Goal: Task Accomplishment & Management: Manage account settings

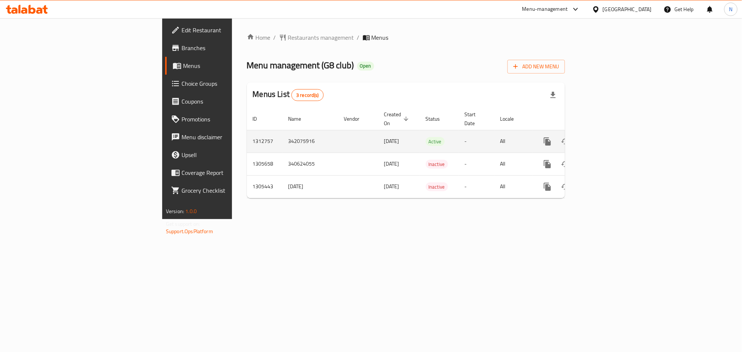
click at [605, 137] on icon "enhanced table" at bounding box center [600, 141] width 9 height 9
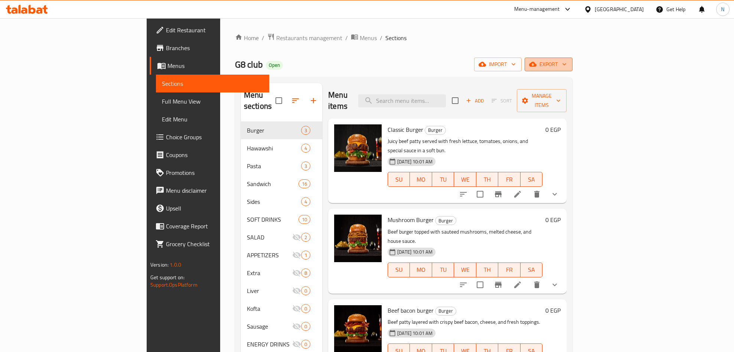
click at [566, 60] on span "export" at bounding box center [548, 64] width 36 height 9
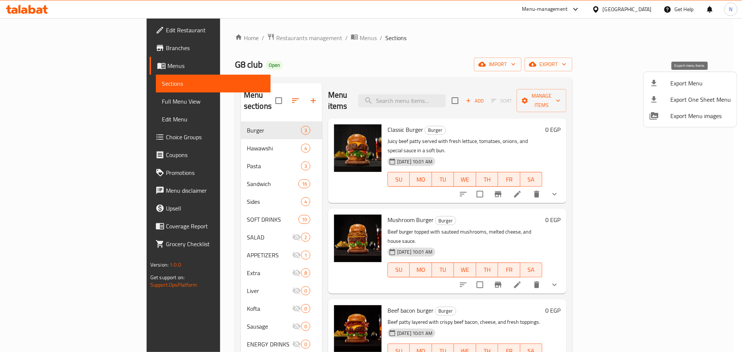
click at [691, 79] on span "Export Menu" at bounding box center [700, 83] width 60 height 9
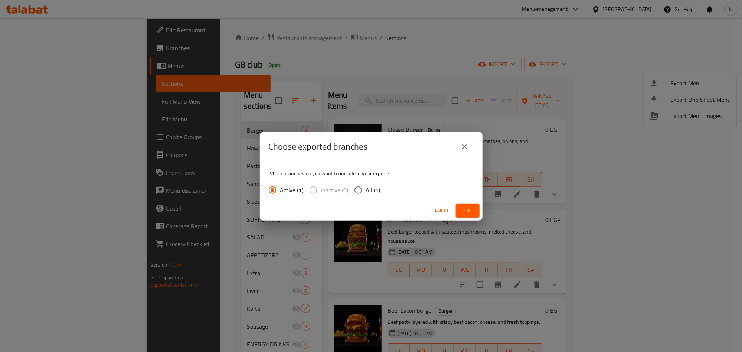
click at [370, 193] on span "All (1)" at bounding box center [373, 190] width 14 height 9
click at [366, 193] on input "All (1)" at bounding box center [358, 190] width 16 height 16
radio input "true"
click at [470, 210] on span "Ok" at bounding box center [468, 210] width 12 height 9
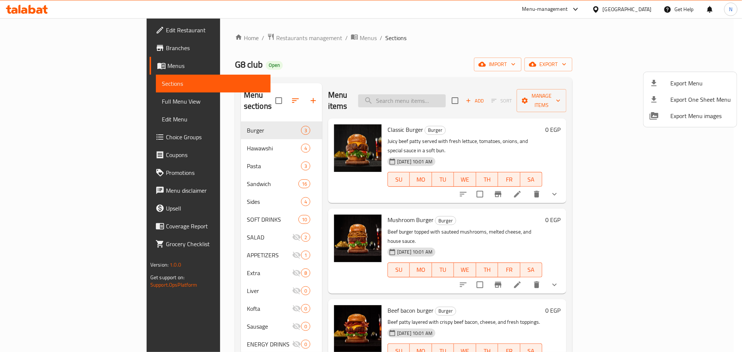
click at [456, 92] on div at bounding box center [371, 176] width 742 height 352
click at [446, 94] on input "search" at bounding box center [402, 100] width 88 height 13
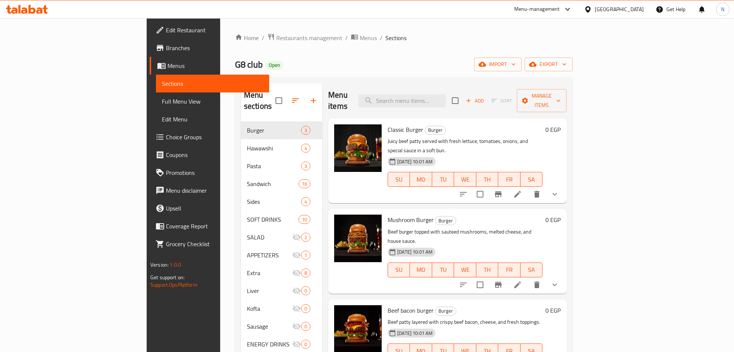
paste input "Kofta Thina)"
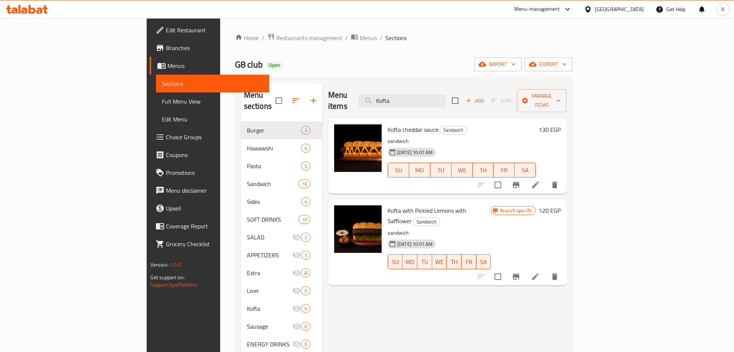
type input "Kofta"
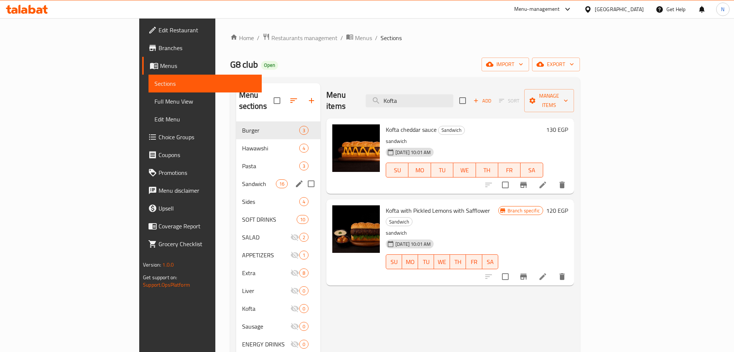
click at [236, 175] on div "Sandwich 16" at bounding box center [278, 184] width 85 height 18
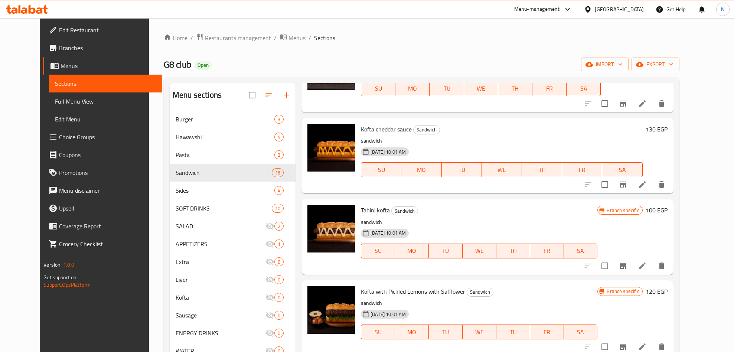
scroll to position [501, 0]
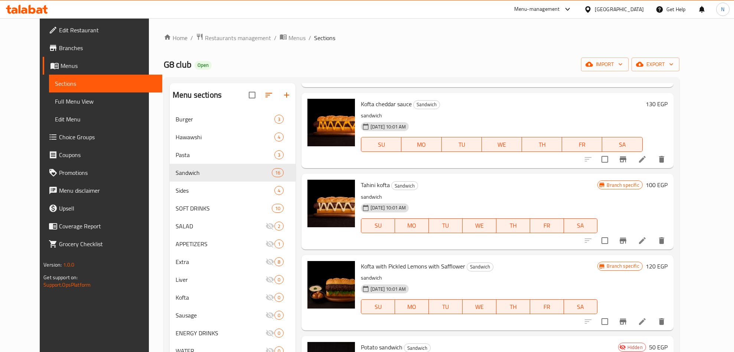
click at [370, 189] on span "Tahini kofta" at bounding box center [375, 184] width 29 height 11
click at [632, 242] on button "Branch-specific-item" at bounding box center [623, 241] width 18 height 18
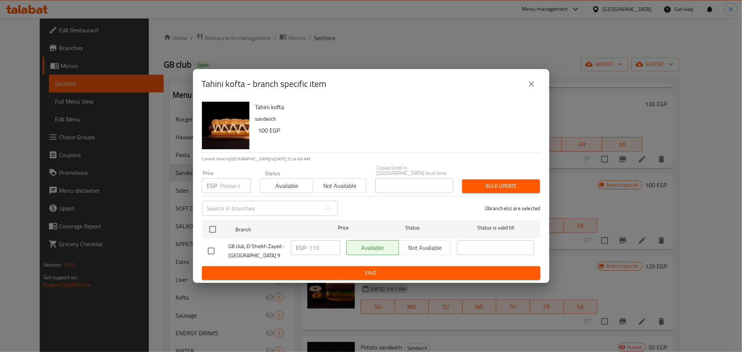
click at [538, 93] on div "Tahini kofta - branch specific item" at bounding box center [371, 84] width 338 height 18
click at [531, 85] on icon "close" at bounding box center [531, 83] width 9 height 9
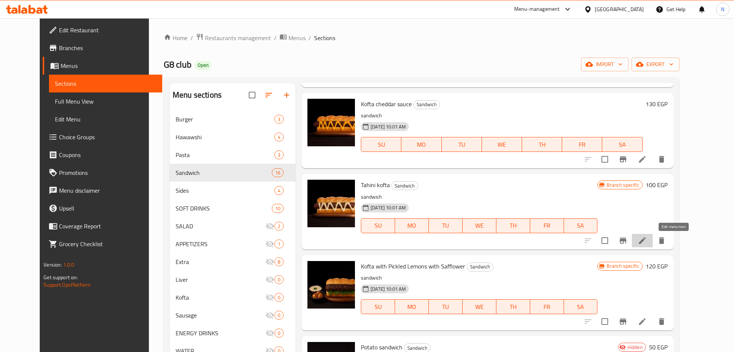
click at [647, 244] on icon at bounding box center [642, 240] width 9 height 9
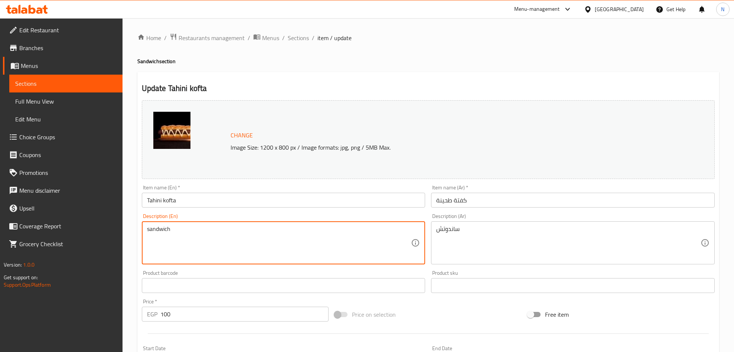
click at [168, 233] on textarea "sandwich" at bounding box center [279, 242] width 264 height 35
paste textarea "Grilled kofta served with tahini sauce."
click at [272, 234] on textarea "Grilled kofta served with tahini sauce." at bounding box center [279, 242] width 264 height 35
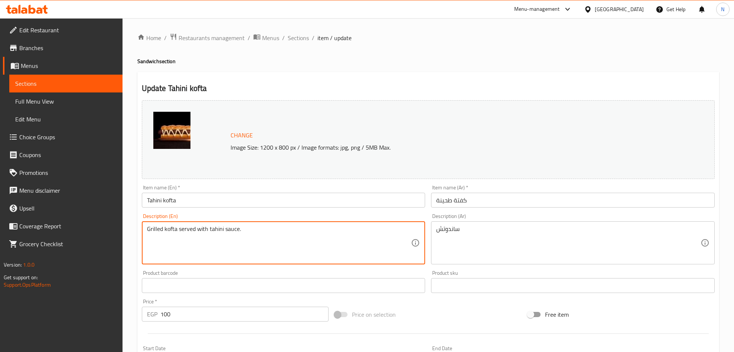
click at [272, 234] on textarea "Grilled kofta served with tahini sauce." at bounding box center [279, 242] width 264 height 35
type textarea "Grilled kofta served with tahini sauce."
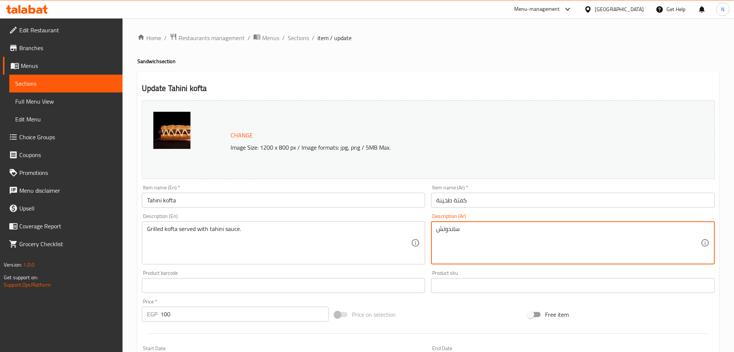
click at [542, 232] on textarea "ساندوتش" at bounding box center [568, 242] width 264 height 35
click at [543, 233] on textarea "ساندوتش" at bounding box center [568, 242] width 264 height 35
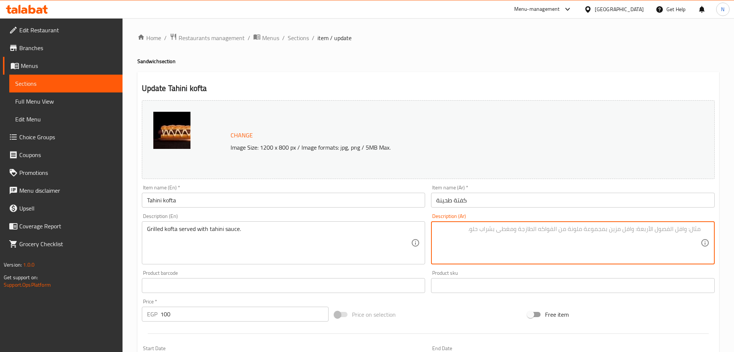
paste textarea "كفتة مشوية تقدم مع صلصة الطحينة."
click at [638, 229] on textarea "كفتة مشوية تقدم مع صلصة الطحينة." at bounding box center [568, 242] width 264 height 35
click at [625, 230] on textarea "كفتة مشوية تقدم مع صوص الطحينة." at bounding box center [568, 242] width 264 height 35
click at [534, 243] on textarea "كفتة مشوية تقدم مع صوص طحينة." at bounding box center [568, 242] width 264 height 35
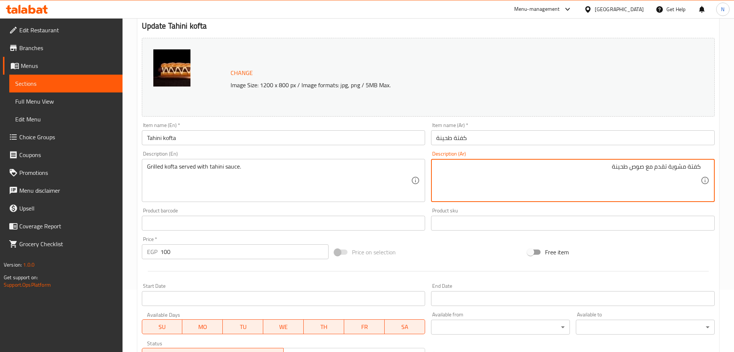
scroll to position [183, 0]
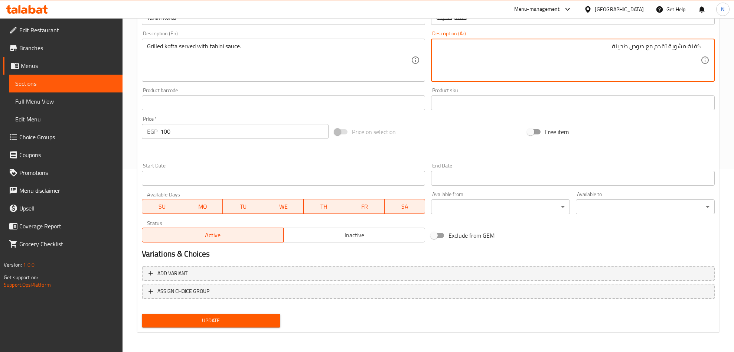
type textarea "كفتة مشوية تقدم مع صوص طحينة"
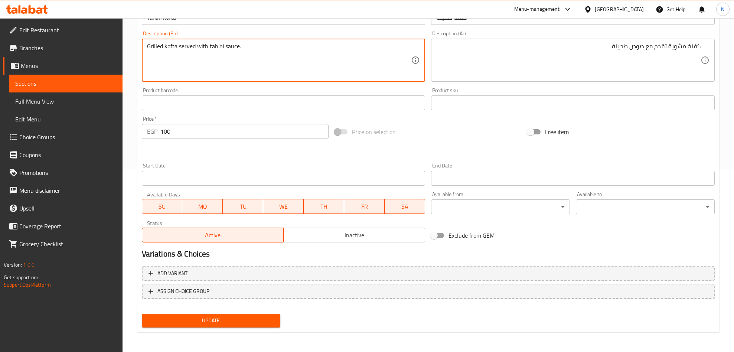
click at [252, 52] on textarea "Grilled kofta served with tahini sauce." at bounding box center [279, 60] width 264 height 35
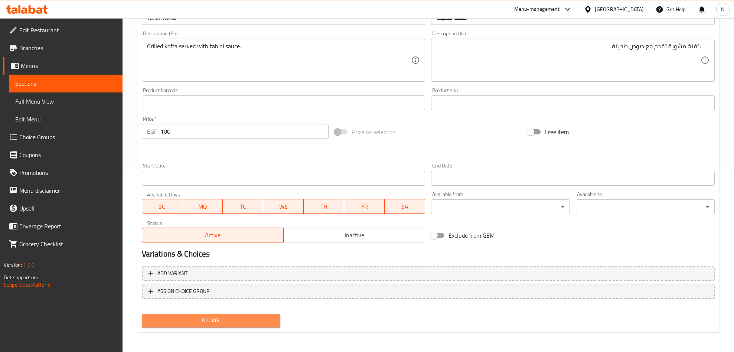
click at [253, 324] on span "Update" at bounding box center [211, 320] width 127 height 9
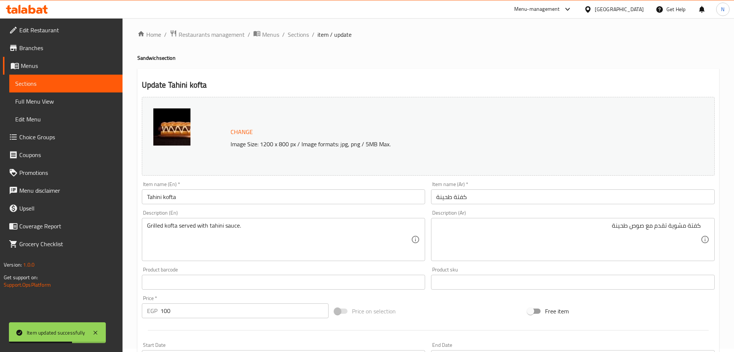
scroll to position [0, 0]
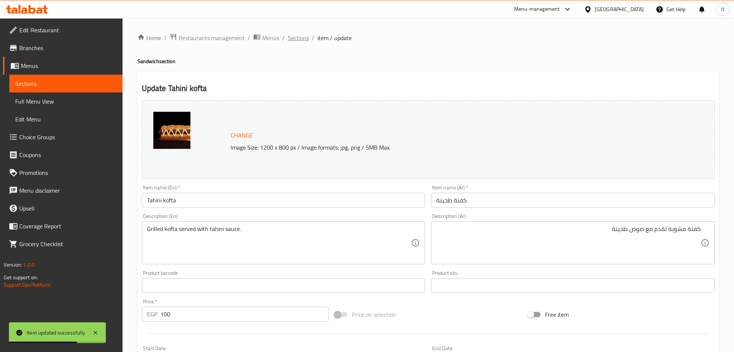
click at [305, 33] on span "Sections" at bounding box center [298, 37] width 21 height 9
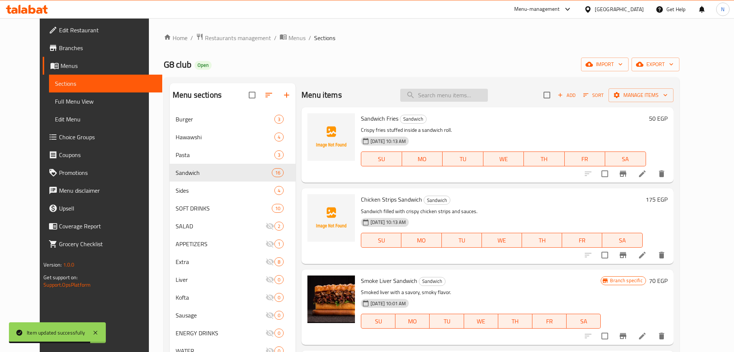
drag, startPoint x: 442, startPoint y: 97, endPoint x: 464, endPoint y: 121, distance: 31.8
click at [442, 97] on input "search" at bounding box center [444, 95] width 88 height 13
paste input "[PERSON_NAME]"
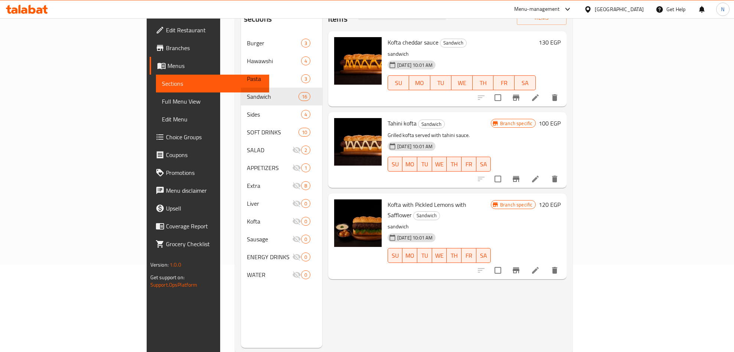
scroll to position [104, 0]
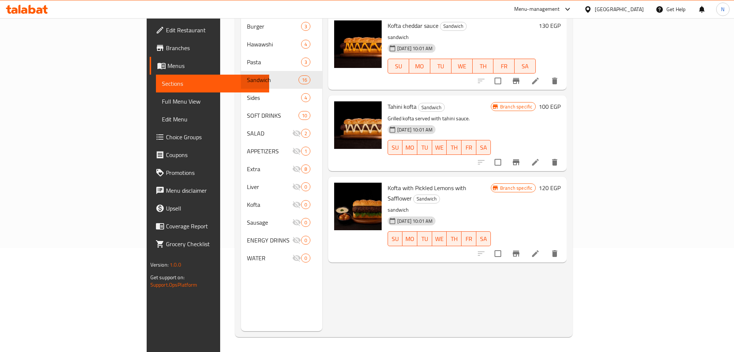
type input "Kofta"
click at [447, 182] on span "Kofta with Pickled Lemons with Safflower" at bounding box center [426, 193] width 79 height 22
copy h6 "Kofta with Pickled Lemons with Safflower"
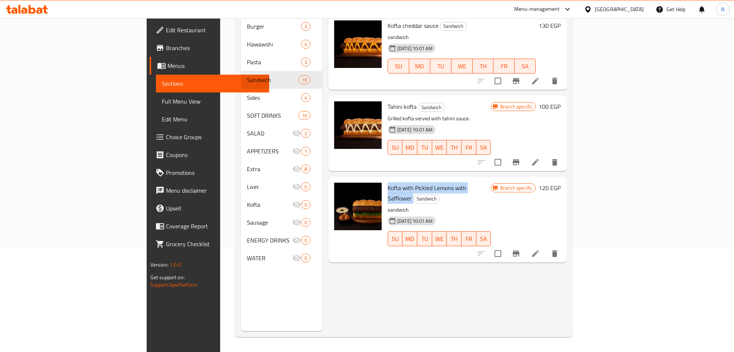
click at [520, 249] on icon "Branch-specific-item" at bounding box center [515, 253] width 9 height 9
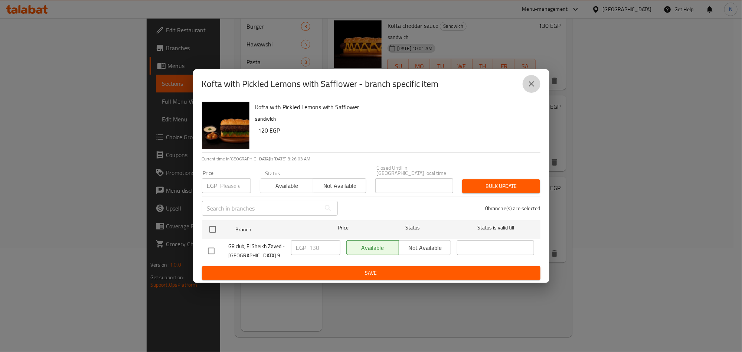
click at [529, 87] on icon "close" at bounding box center [531, 83] width 9 height 9
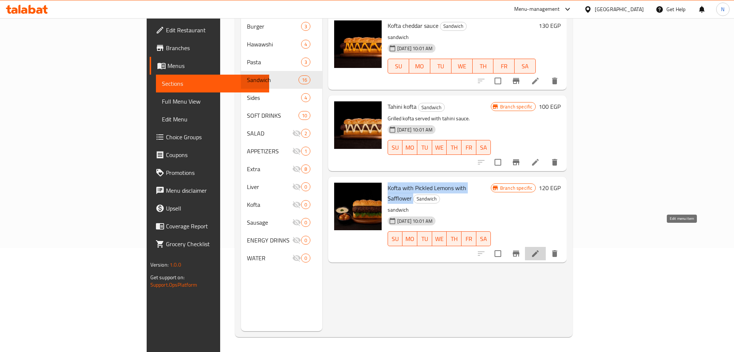
click at [540, 249] on icon at bounding box center [535, 253] width 9 height 9
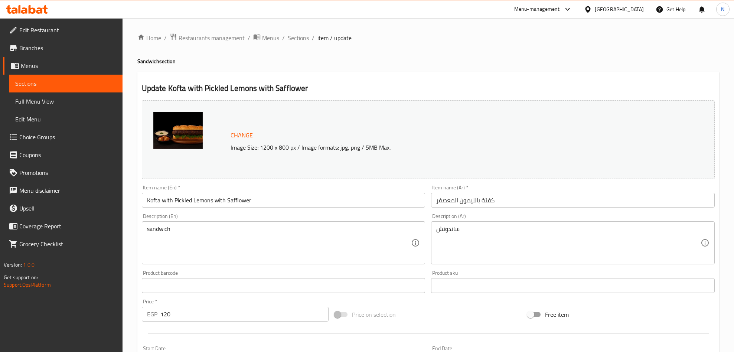
click at [322, 232] on textarea "sandwich" at bounding box center [279, 242] width 264 height 35
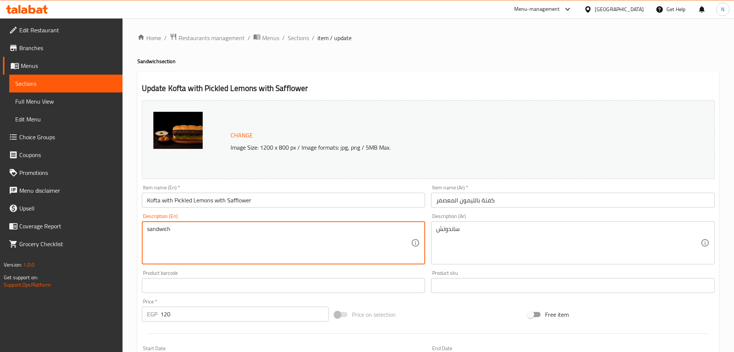
click at [322, 232] on textarea "sandwich" at bounding box center [279, 242] width 264 height 35
paste textarea "Kofta flavored with fresh lemon seasoning."
click at [176, 234] on textarea "Kofta flavored with fresh lemon seasoning." at bounding box center [279, 242] width 264 height 35
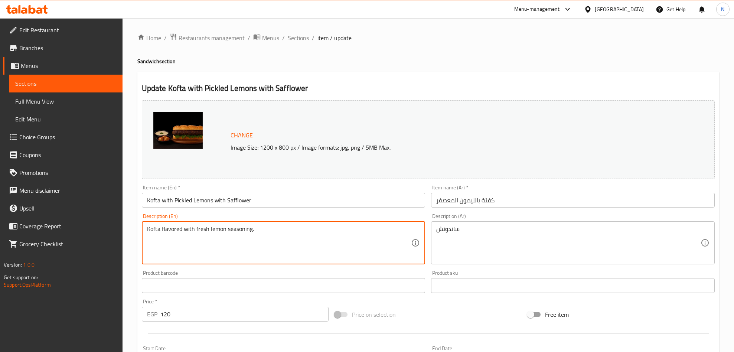
type textarea "Kofta flavored with fresh lemon seasoning."
click at [491, 250] on textarea "ساندوتش" at bounding box center [568, 242] width 264 height 35
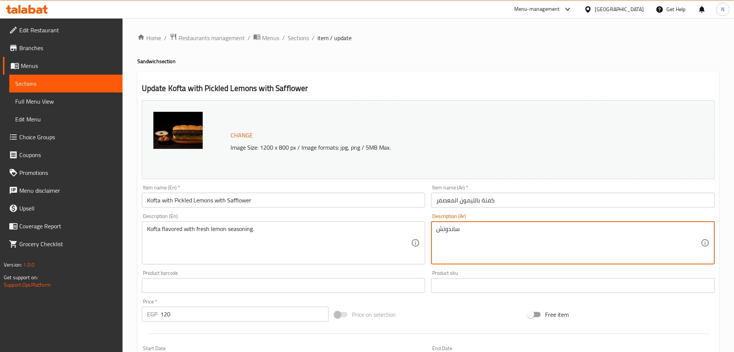
click at [491, 250] on textarea "ساندوتش" at bounding box center [568, 242] width 264 height 35
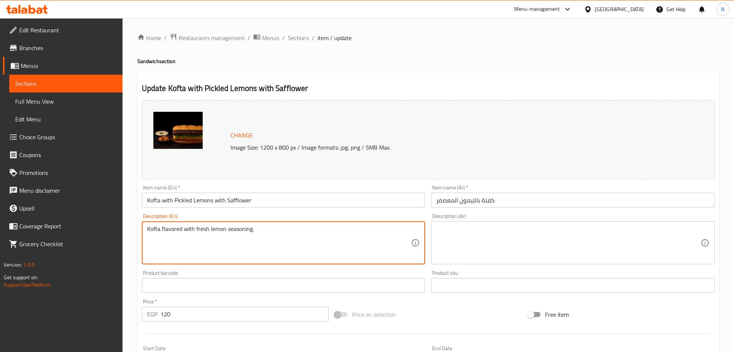
click at [256, 233] on textarea "Kofta flavored with fresh lemon seasoning." at bounding box center [279, 242] width 264 height 35
click at [523, 246] on textarea at bounding box center [568, 242] width 264 height 35
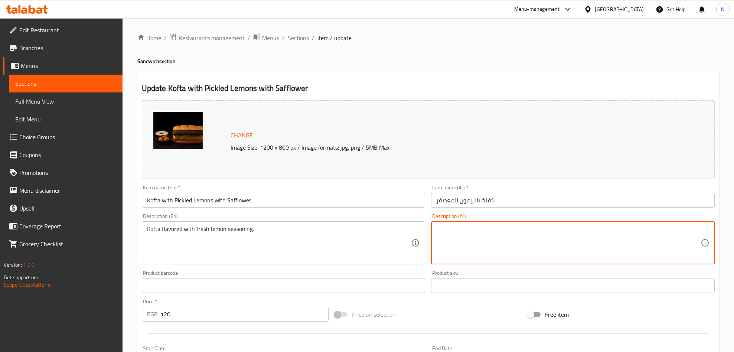
paste textarea "كفتة بنكهة تتبيلة الليمون الطازج"
click at [649, 229] on textarea "كفتة بنكهة تتبيلة الليمون الطازج" at bounding box center [568, 242] width 264 height 35
click at [635, 229] on textarea "كفتة بنكهة تتبيلة ليمون الطازج" at bounding box center [568, 242] width 264 height 35
drag, startPoint x: 634, startPoint y: 226, endPoint x: 637, endPoint y: 240, distance: 14.8
click at [634, 228] on textarea "كفتة بنكهة تتبيلة ليمون لطازج" at bounding box center [568, 242] width 264 height 35
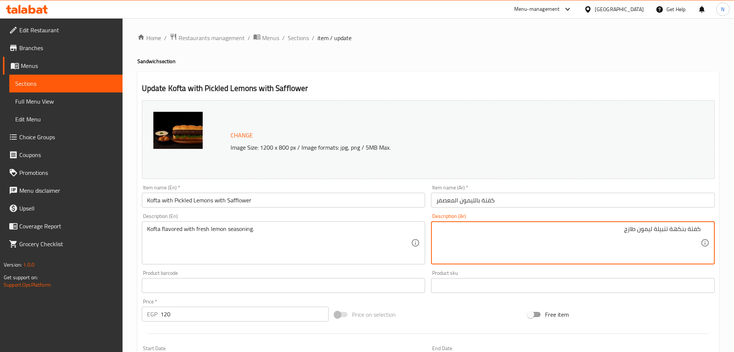
click at [616, 234] on textarea "كفتة بنكهة تتبيلة ليمون طازج" at bounding box center [568, 242] width 264 height 35
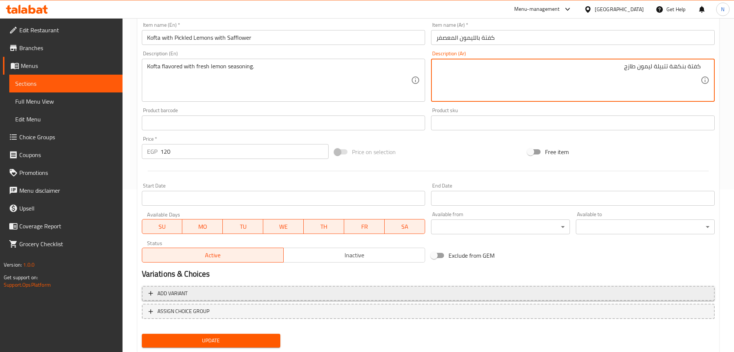
scroll to position [167, 0]
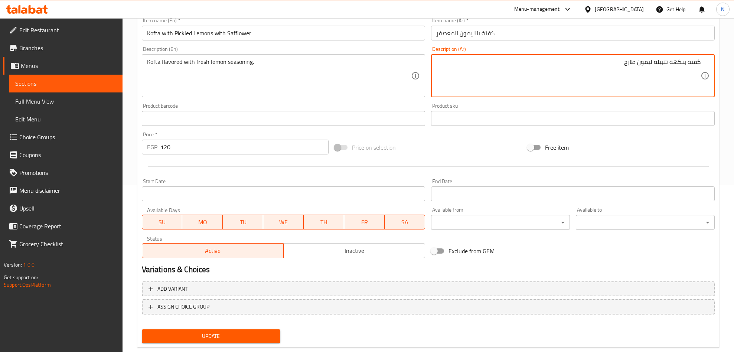
type textarea "كفتة بنكهة تتبيلة ليمون طازج"
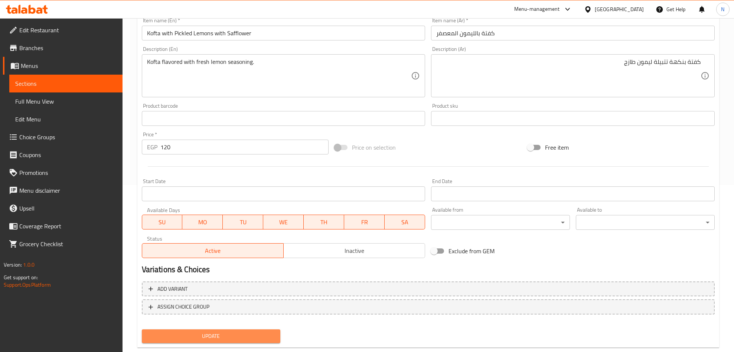
click at [200, 337] on span "Update" at bounding box center [211, 335] width 127 height 9
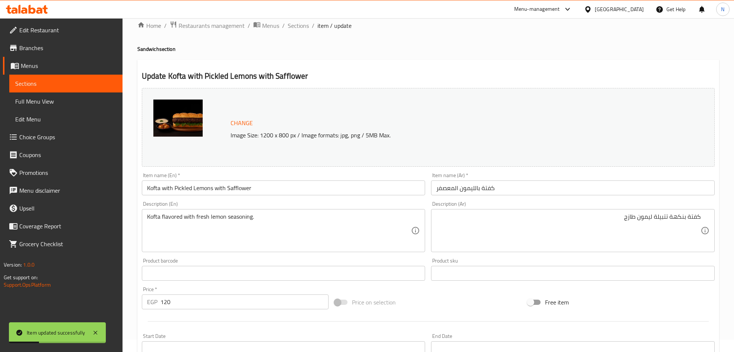
scroll to position [0, 0]
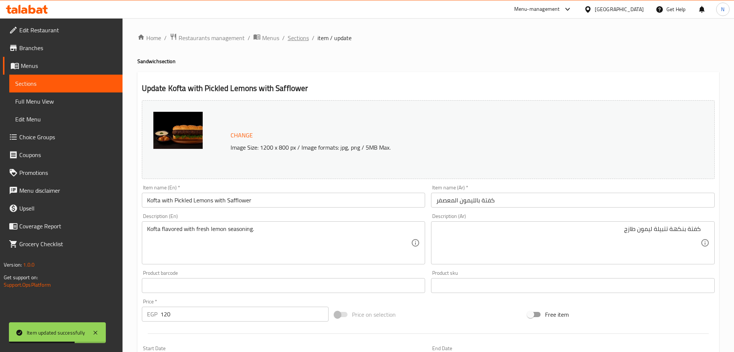
click at [302, 40] on span "Sections" at bounding box center [298, 37] width 21 height 9
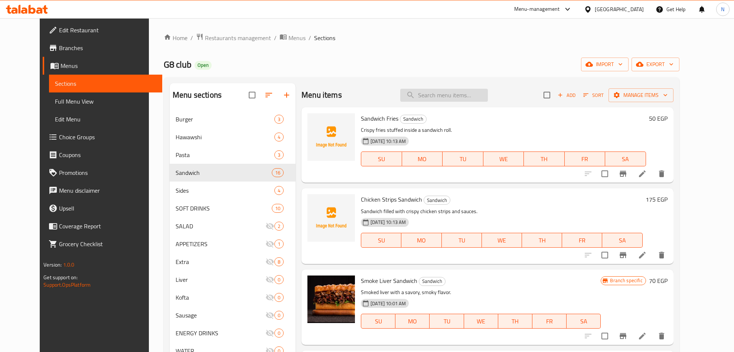
click at [469, 97] on input "search" at bounding box center [444, 95] width 88 height 13
paste input "Kofta Chedder Sauce"
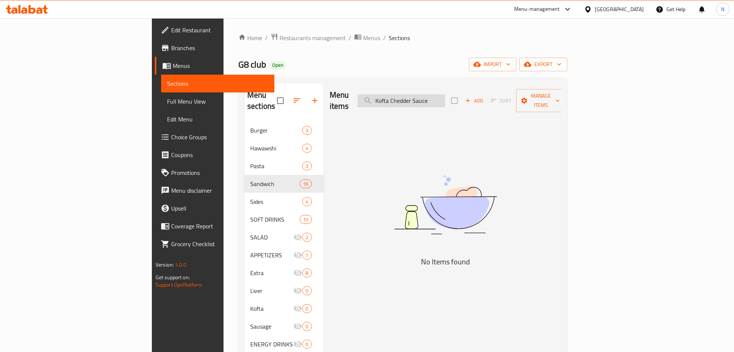
click at [445, 97] on input "Kofta Chedder Sauce" at bounding box center [401, 100] width 88 height 13
drag, startPoint x: 480, startPoint y: 97, endPoint x: 494, endPoint y: 118, distance: 25.4
click at [445, 97] on input "Kofta Chedder Sauce" at bounding box center [401, 100] width 88 height 13
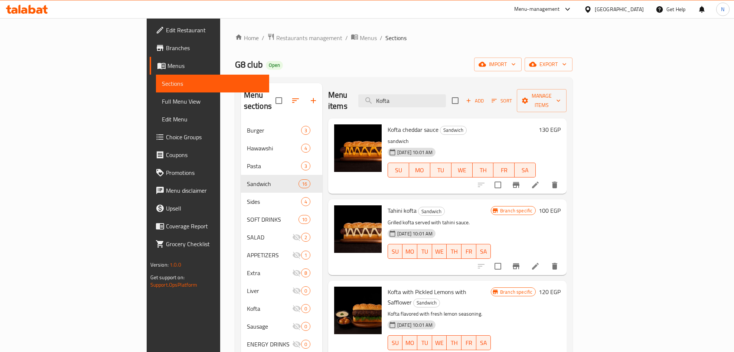
type input "Kofta"
click at [546, 179] on li at bounding box center [535, 184] width 21 height 13
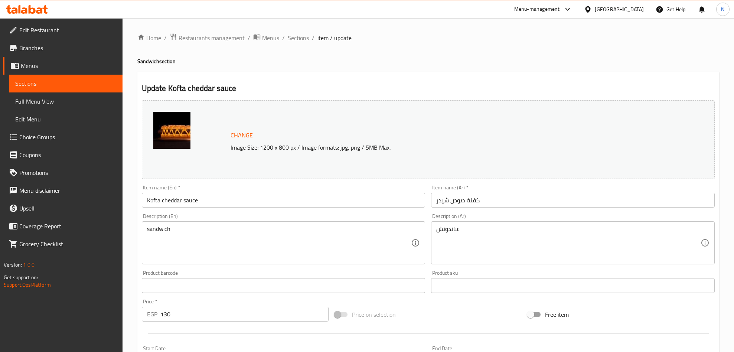
click at [260, 234] on textarea "sandwich" at bounding box center [279, 242] width 264 height 35
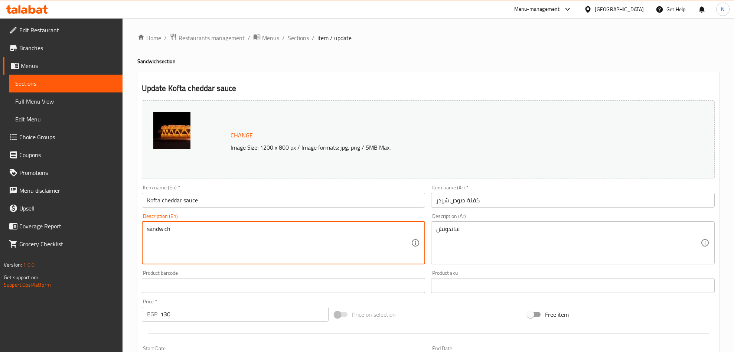
click at [260, 234] on textarea "sandwich" at bounding box center [279, 242] width 264 height 35
paste textarea "Kofta topped with rich cheddar cheese sauce."
type textarea "Kofta topped with rich cheddar cheese sauce."
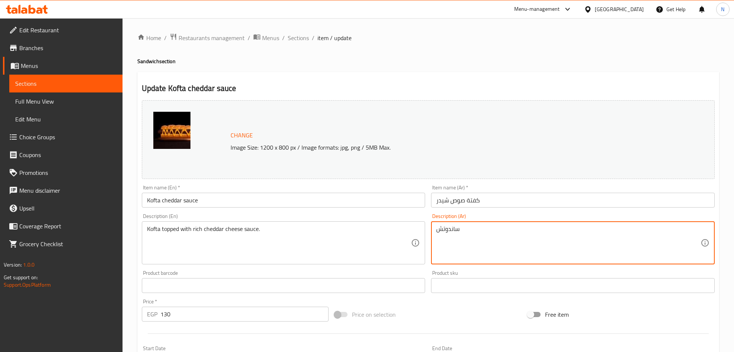
click at [522, 228] on textarea "ساندوتش" at bounding box center [568, 242] width 264 height 35
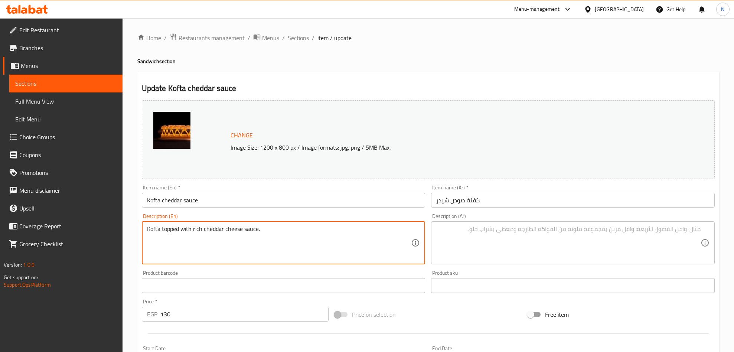
click at [300, 230] on textarea "Kofta topped with rich cheddar cheese sauce." at bounding box center [279, 242] width 264 height 35
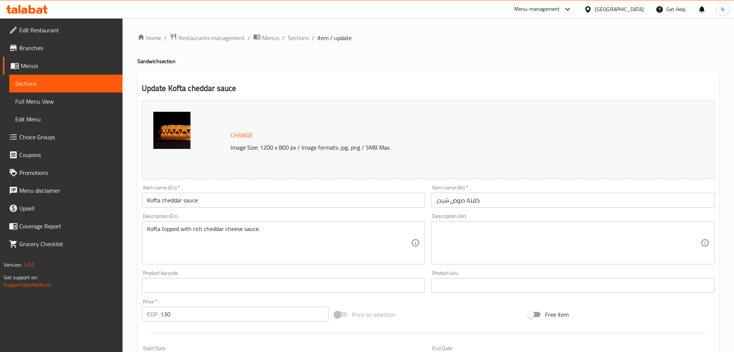
click at [551, 230] on textarea at bounding box center [568, 242] width 264 height 35
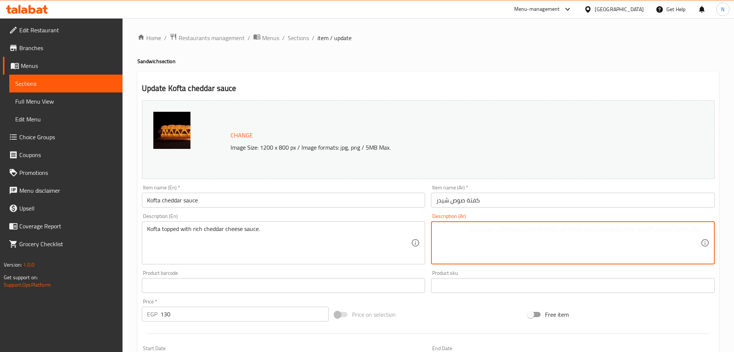
paste textarea "كفتة مغطاة بصلصة الجبن [PERSON_NAME] الغنية."
click at [658, 229] on textarea "كفتة مغطاة بصلصة الجبن [PERSON_NAME] الغنية." at bounding box center [568, 242] width 264 height 35
click at [647, 232] on textarea "كفتة مغطاة بصوص الجبن [PERSON_NAME] الغنية." at bounding box center [568, 242] width 264 height 35
click at [637, 230] on textarea "كفتة مغطاة بصوص جبن [PERSON_NAME] الغنية." at bounding box center [568, 242] width 264 height 35
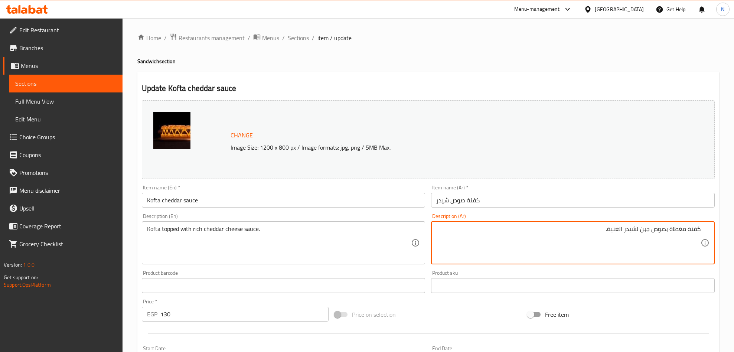
click at [636, 230] on textarea "كفتة مغطاة بصوص جبن لشيدر الغنية." at bounding box center [568, 242] width 264 height 35
click at [622, 233] on textarea "كفتة مغطاة بصوص جبن شيدر الغنية." at bounding box center [568, 242] width 264 height 35
click at [641, 232] on textarea "كفتة مغطاة بصوص جبن شيدر الغنية." at bounding box center [568, 242] width 264 height 35
drag, startPoint x: 619, startPoint y: 232, endPoint x: 614, endPoint y: 245, distance: 14.0
click at [618, 233] on textarea "كفتة مغطاة بصوص جبنه شيدر الغنية." at bounding box center [568, 242] width 264 height 35
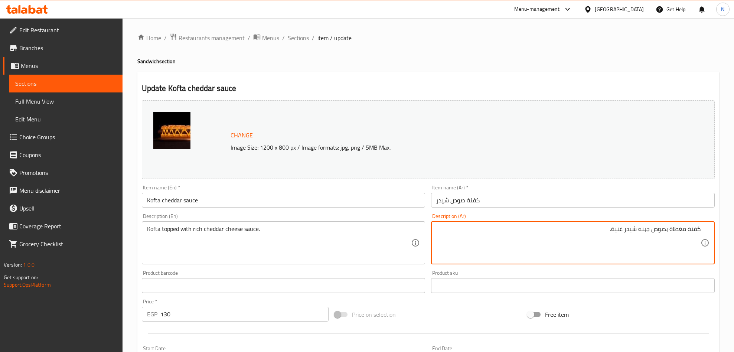
click at [605, 233] on textarea "كفتة مغطاة بصوص جبنه شيدر غنية." at bounding box center [568, 242] width 264 height 35
type textarea "كفتة مغطاة بصوص جبنه شيدر غنية."
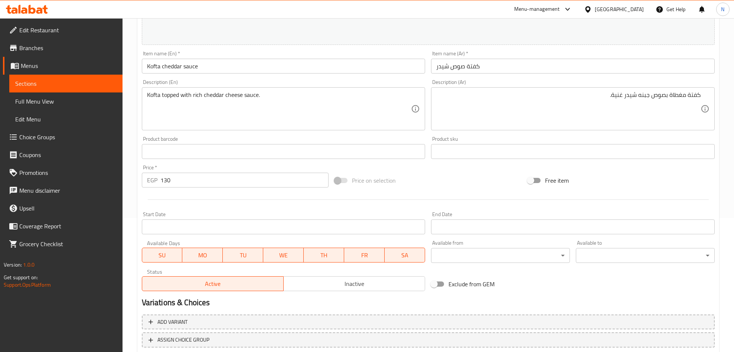
scroll to position [183, 0]
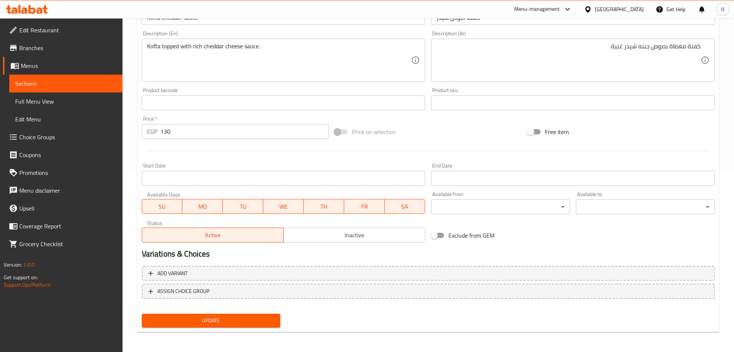
click at [229, 318] on span "Update" at bounding box center [211, 320] width 127 height 9
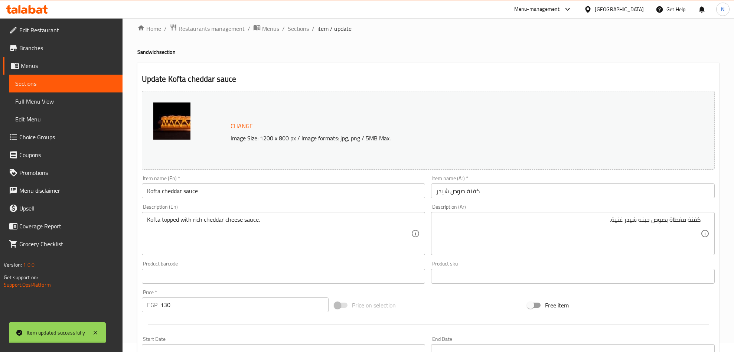
scroll to position [0, 0]
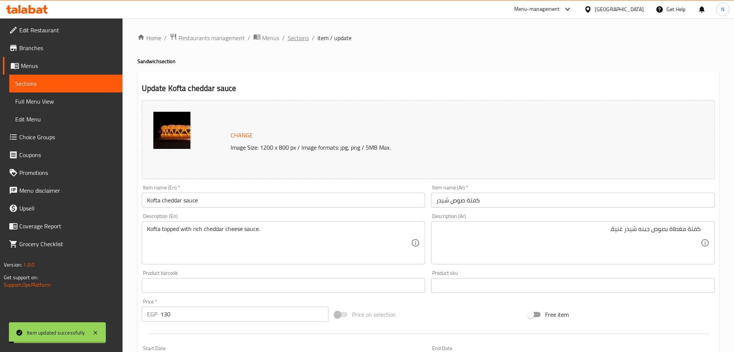
click at [295, 38] on span "Sections" at bounding box center [298, 37] width 21 height 9
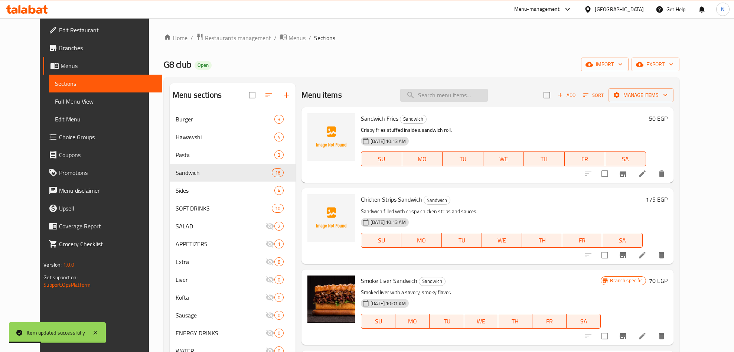
click at [466, 96] on input "search" at bounding box center [444, 95] width 88 height 13
paste input "Chicken Strips"
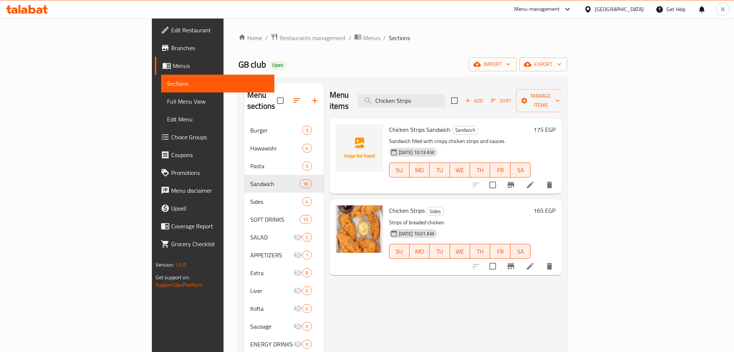
type input "Chicken Strips"
click at [534, 262] on icon at bounding box center [530, 266] width 9 height 9
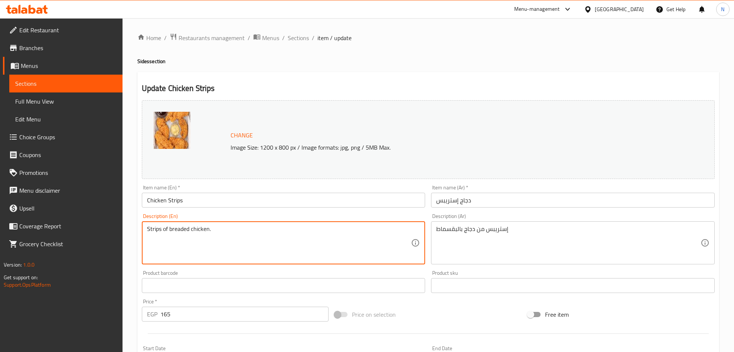
click at [200, 232] on textarea "Strips of breaded chicken." at bounding box center [279, 242] width 264 height 35
drag, startPoint x: 200, startPoint y: 232, endPoint x: 217, endPoint y: 240, distance: 19.9
click at [200, 232] on textarea "Strips of breaded chicken." at bounding box center [279, 242] width 264 height 35
paste textarea "Crispy breaded chicken strips served golden fried"
click at [337, 229] on textarea "Crispy breaded chicken strips served golden fried." at bounding box center [279, 242] width 264 height 35
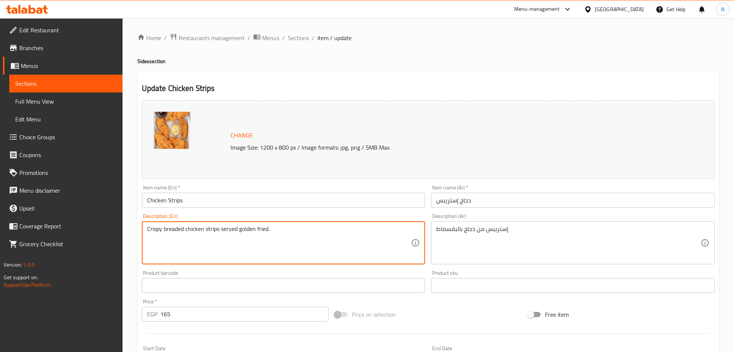
click at [337, 229] on textarea "Crispy breaded chicken strips served golden fried." at bounding box center [279, 242] width 264 height 35
type textarea "Crispy breaded chicken strips served golden fried."
click at [542, 223] on div "إستريبس من دجاج بالبقسماط Description (Ar)" at bounding box center [573, 242] width 284 height 43
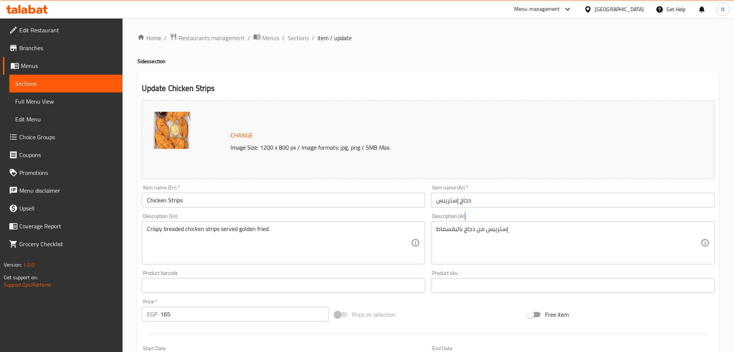
click at [541, 224] on div "إستريبس من دجاج بالبقسماط Description (Ar)" at bounding box center [573, 242] width 284 height 43
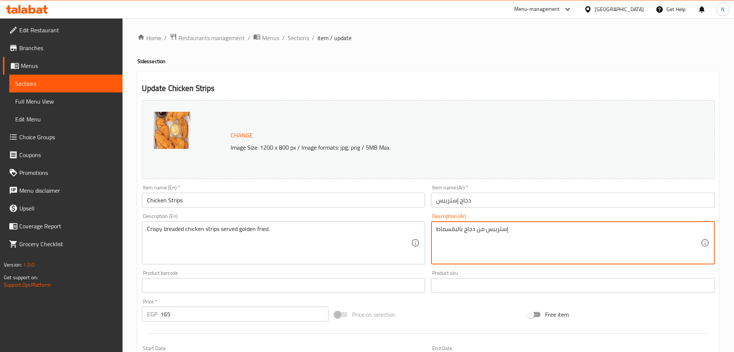
click at [529, 236] on textarea "إستريبس من دجاج بالبقسماط" at bounding box center [568, 242] width 264 height 35
click at [528, 237] on textarea "إستريبس من دجاج بالبقسماط" at bounding box center [568, 242] width 264 height 35
paste textarea "اج مقرمشة مغطاة بالبقسماط و[GEOGRAPHIC_DATA] حتى تصبح ذهبية اللون"
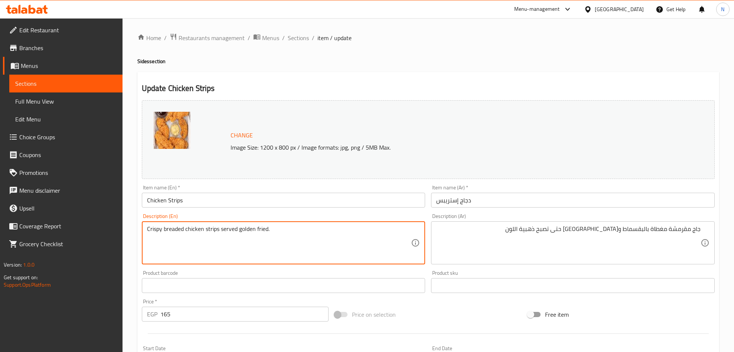
click at [211, 228] on textarea "Crispy breaded chicken strips served golden fried." at bounding box center [279, 242] width 264 height 35
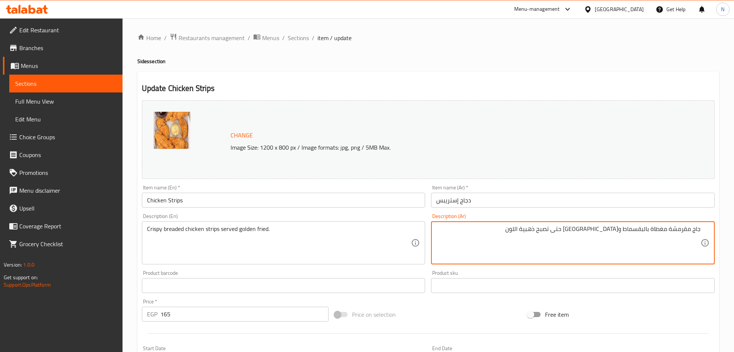
drag, startPoint x: 694, startPoint y: 232, endPoint x: 714, endPoint y: 233, distance: 20.1
paste textarea "جاج إستربس"
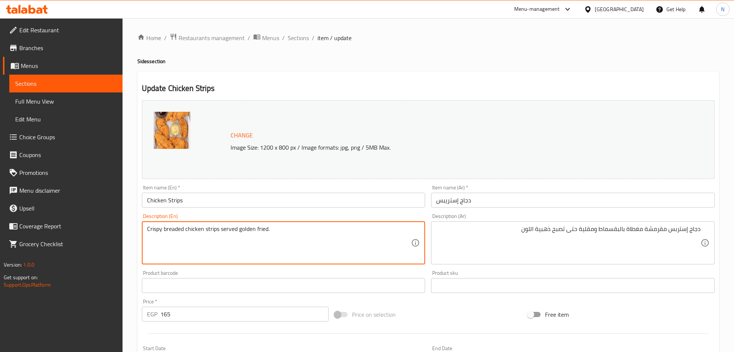
click at [164, 232] on textarea "Crispy breaded chicken strips served golden fried." at bounding box center [279, 242] width 264 height 35
click at [151, 233] on textarea "Crispy breaded chicken strips served golden fried." at bounding box center [279, 242] width 264 height 35
click at [168, 228] on textarea "Crispy breaded chicken strips served golden fried." at bounding box center [279, 242] width 264 height 35
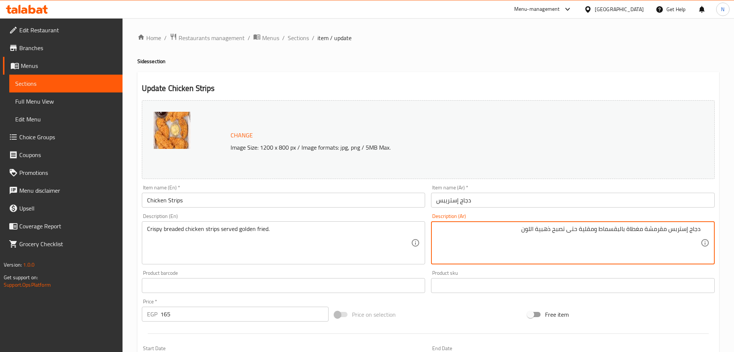
click at [639, 230] on textarea "دجاج إستربس مقرمشة مغطاة بالبقسماط ومقلية حتى تصبح ذهبية اللون" at bounding box center [568, 242] width 264 height 35
click at [613, 233] on textarea "دجاج إستربس مقرمشة بالبقسماط و[GEOGRAPHIC_DATA] حتى تصبح ذهبية اللون" at bounding box center [568, 242] width 264 height 35
click at [269, 223] on div "Crispy breaded chicken strips served golden fried. Description (En)" at bounding box center [284, 242] width 284 height 43
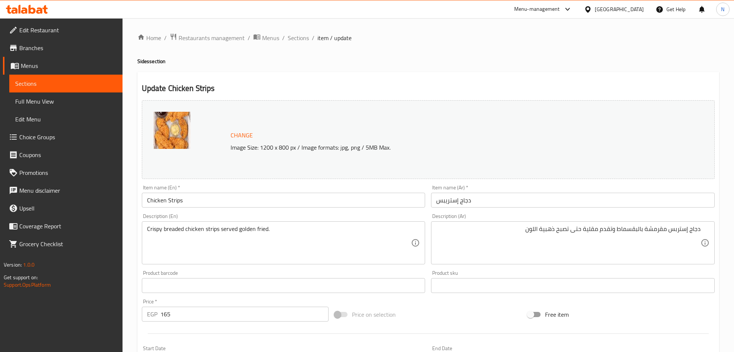
click at [269, 223] on div "Crispy breaded chicken strips served golden fried. Description (En)" at bounding box center [284, 242] width 284 height 43
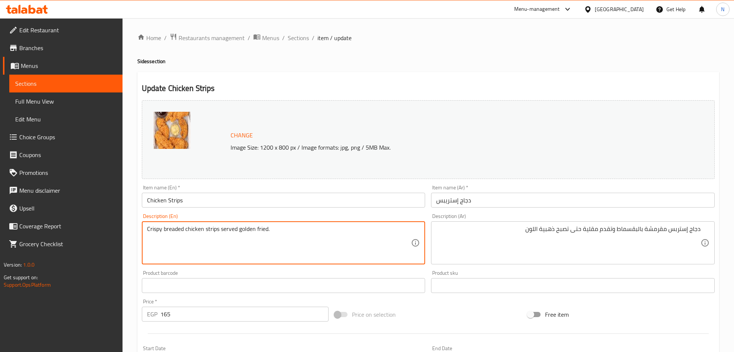
click at [263, 227] on textarea "Crispy breaded chicken strips served golden fried." at bounding box center [279, 242] width 264 height 35
click at [219, 242] on textarea "Crispy breaded chicken strips served golden fried." at bounding box center [279, 242] width 264 height 35
drag, startPoint x: 221, startPoint y: 232, endPoint x: 272, endPoint y: 230, distance: 50.9
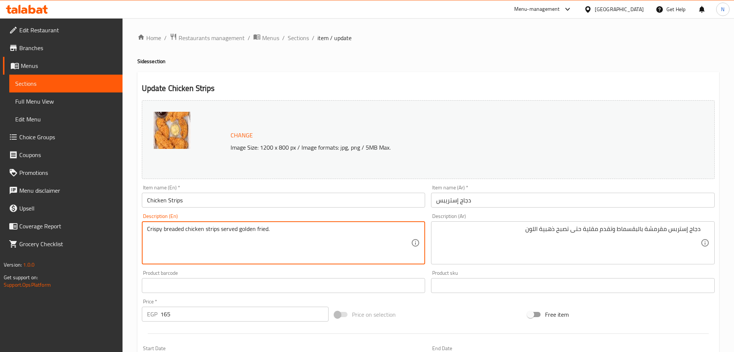
click at [272, 230] on textarea "Crispy breaded chicken strips served golden fried." at bounding box center [279, 242] width 264 height 35
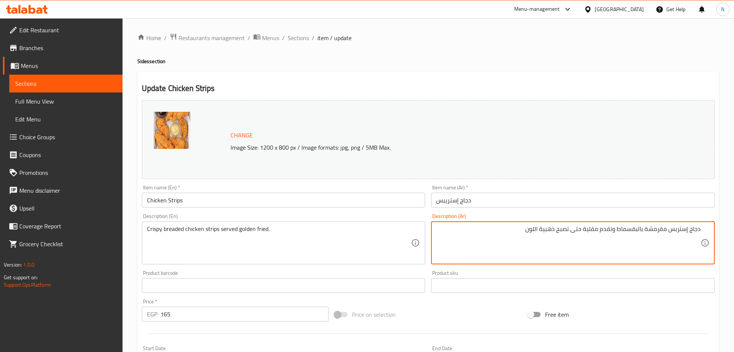
click at [535, 231] on textarea "دجاج إستربس مقرمشة بالبقسماط وتقدم مقلية حتى تصبح ذهبية اللون" at bounding box center [568, 242] width 264 height 35
click at [562, 230] on textarea "دجاج إستربس مقرمشة بالبقسماط وتقدم مقلية حتى تصبح ذهبية" at bounding box center [568, 242] width 264 height 35
drag, startPoint x: 562, startPoint y: 230, endPoint x: 573, endPoint y: 232, distance: 12.0
click at [562, 231] on textarea "دجاج إستربس مقرمشة بالبقسماط وتقدم مقلية حتى تصبح ذهبية" at bounding box center [568, 242] width 264 height 35
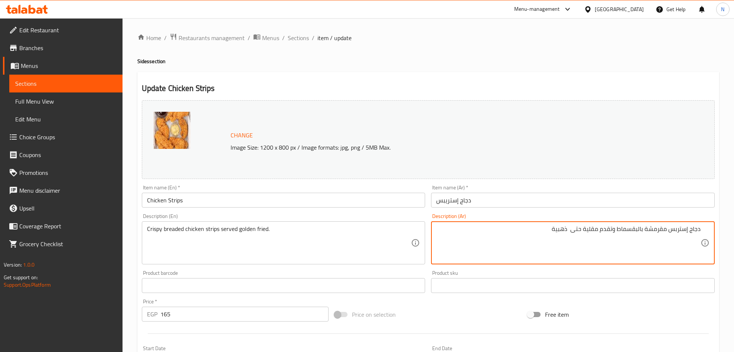
click at [578, 232] on textarea "دجاج إستربس مقرمشة بالبقسماط وتقدم مقلية حتى ذهبية" at bounding box center [568, 242] width 264 height 35
drag, startPoint x: 560, startPoint y: 233, endPoint x: 570, endPoint y: 239, distance: 11.5
click at [560, 234] on textarea "دجاج إستربس مقرمشة بالبقسماط وتقدم مقلية ذهبية" at bounding box center [568, 242] width 264 height 35
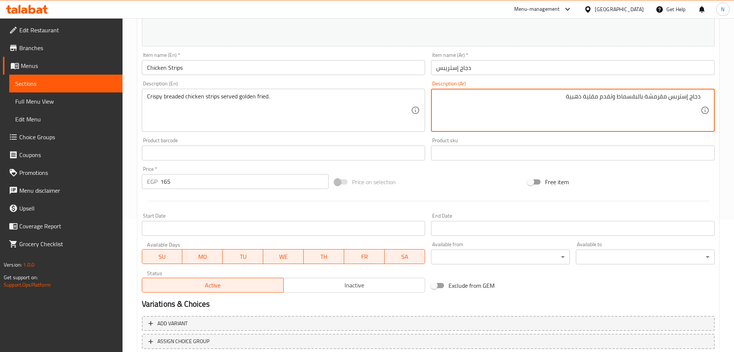
scroll to position [183, 0]
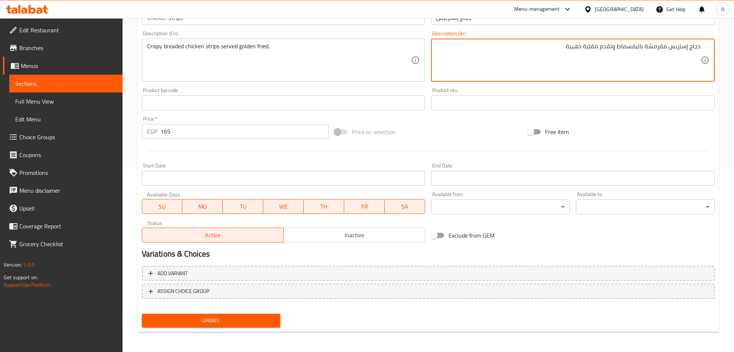
type textarea "دجاج إستربس مقرمشة بالبقسماط وتقدم مقلية ذهبية"
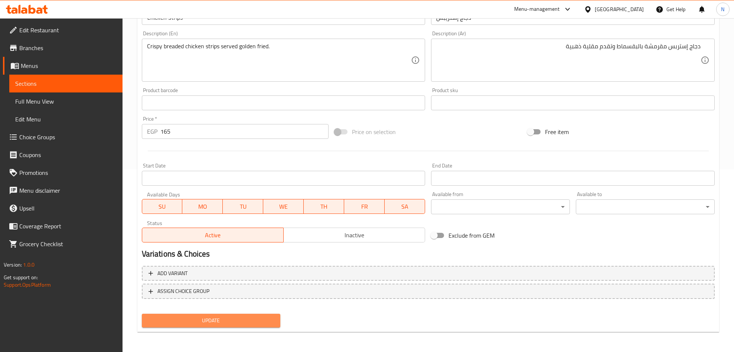
click at [257, 318] on span "Update" at bounding box center [211, 320] width 127 height 9
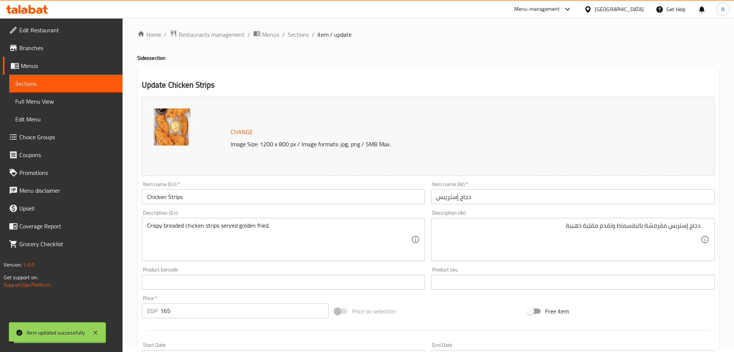
scroll to position [0, 0]
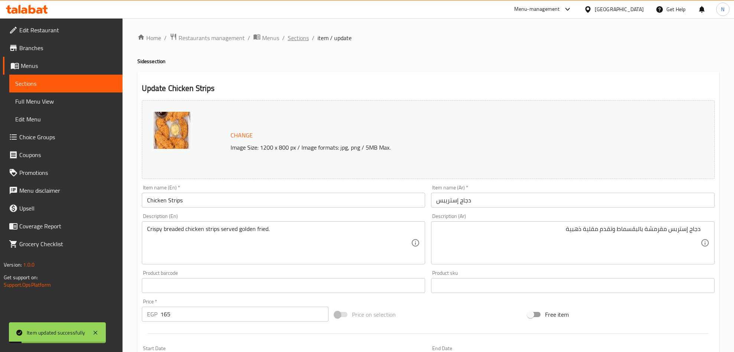
click at [301, 37] on span "Sections" at bounding box center [298, 37] width 21 height 9
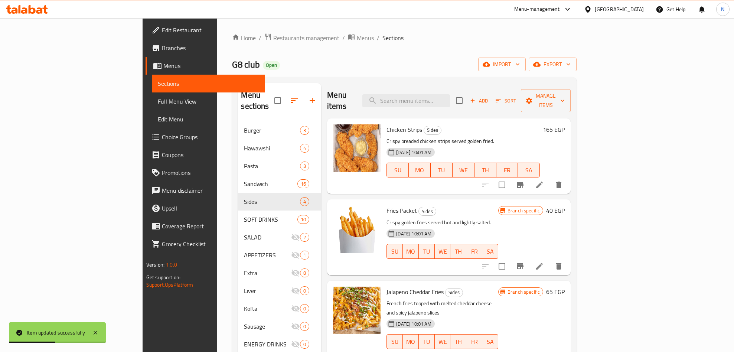
click at [467, 102] on div "Menu items Add Sort Manage items" at bounding box center [448, 100] width 243 height 35
click at [450, 97] on input "search" at bounding box center [406, 100] width 88 height 13
paste input "Fries Packet"
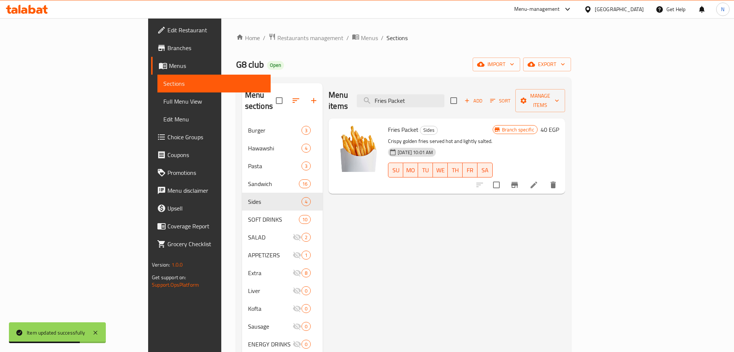
type input "Fries Packet"
click at [537, 181] on icon at bounding box center [533, 184] width 7 height 7
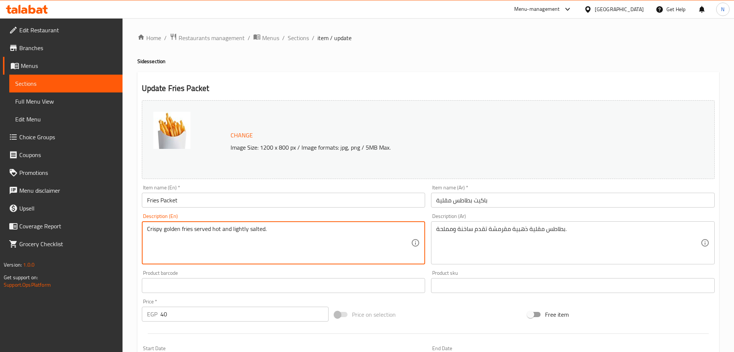
click at [229, 234] on textarea "Crispy golden fries served hot and lightly salted." at bounding box center [279, 242] width 264 height 35
paste textarea
click at [198, 238] on textarea at bounding box center [279, 242] width 264 height 35
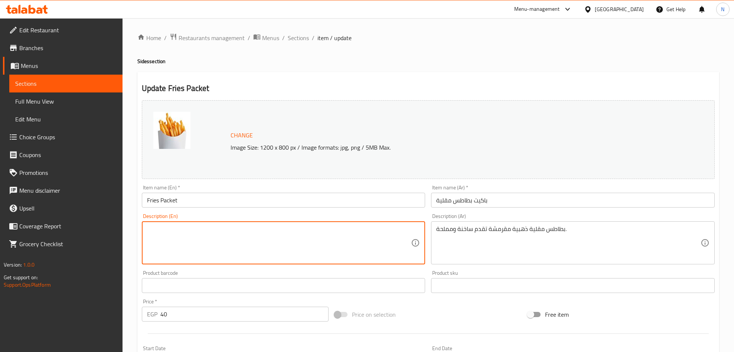
click at [198, 238] on textarea at bounding box center [279, 242] width 264 height 35
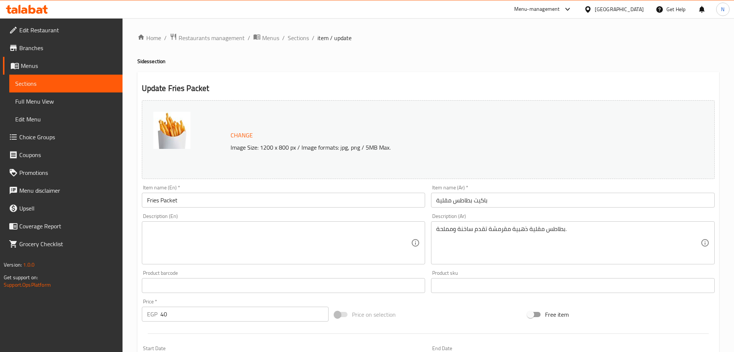
click at [164, 231] on textarea at bounding box center [279, 242] width 264 height 35
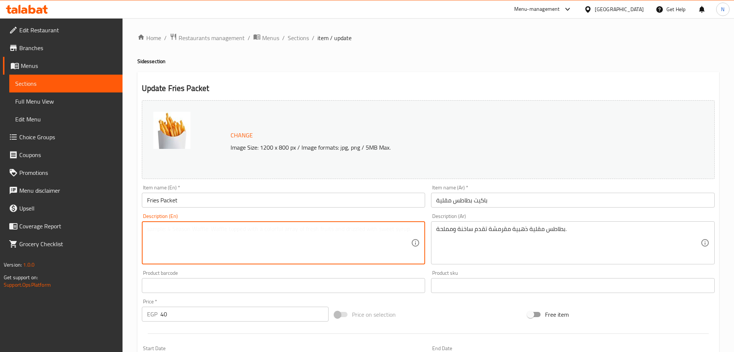
paste textarea "Classic golden French fries in a packet."
type textarea "Classic golden French fries in a packet."
click at [540, 235] on textarea "بطاطس مقلية ذهبية مقرمشة تقدم ساخنة ومملحة." at bounding box center [568, 242] width 264 height 35
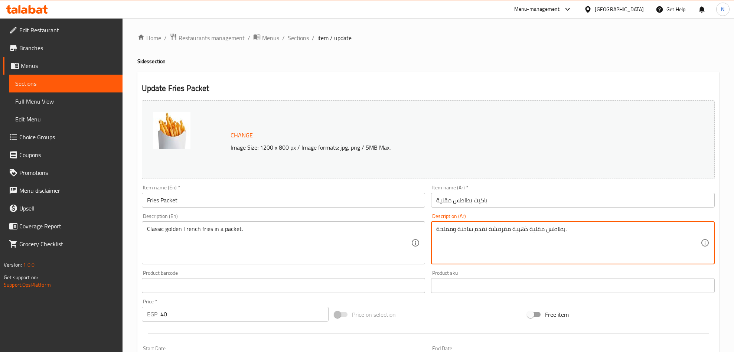
click at [540, 235] on textarea "بطاطس مقلية ذهبية مقرمشة تقدم ساخنة ومملحة." at bounding box center [568, 242] width 264 height 35
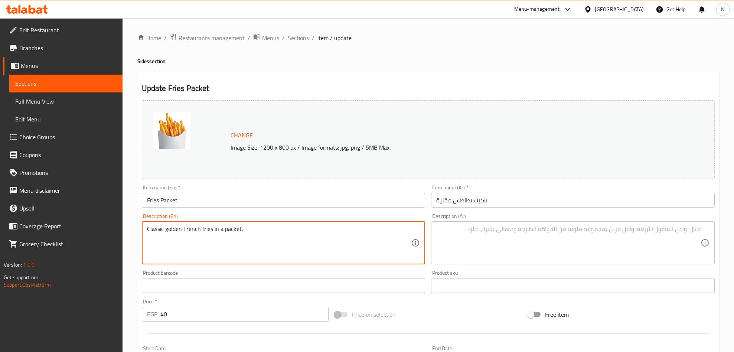
click at [315, 241] on textarea "Classic golden French fries in a packet." at bounding box center [279, 242] width 264 height 35
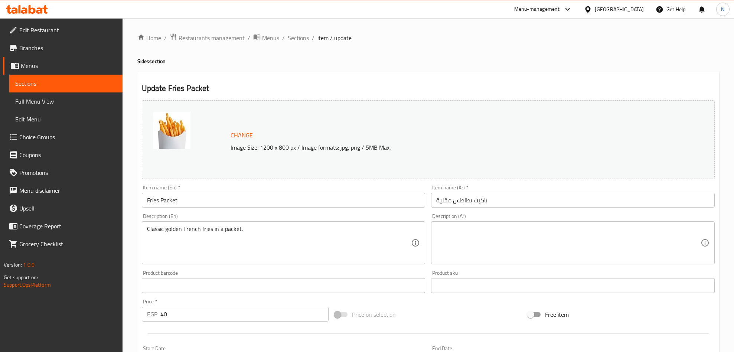
click at [531, 240] on textarea at bounding box center [568, 242] width 264 height 35
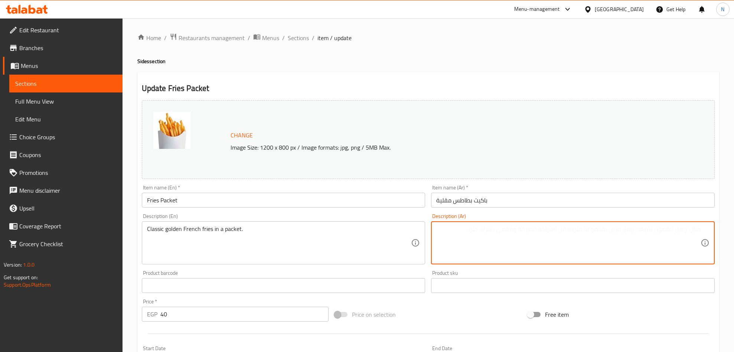
paste textarea "بطاطس مقلية ذهبية كلاسيكية في علبة."
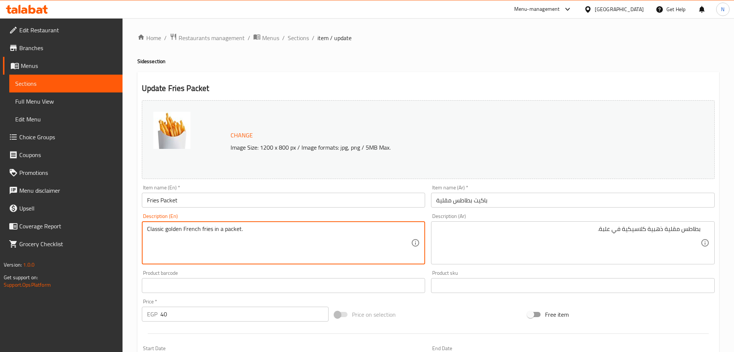
click at [232, 229] on textarea "Classic golden French fries in a packet." at bounding box center [279, 242] width 264 height 35
click at [229, 230] on textarea "Classic golden French fries in a packet." at bounding box center [279, 242] width 264 height 35
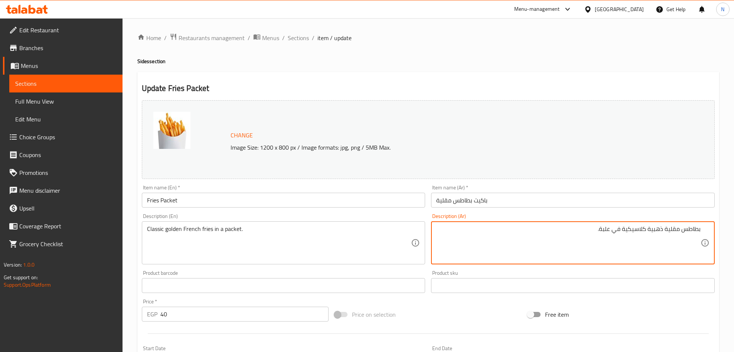
click at [608, 229] on textarea "بطاطس مقلية ذهبية كلاسيكية في علبة." at bounding box center [568, 242] width 264 height 35
paste textarea "اكيت"
type textarea "بطاطس مقلية ذهبية كلاسيكية في [GEOGRAPHIC_DATA]."
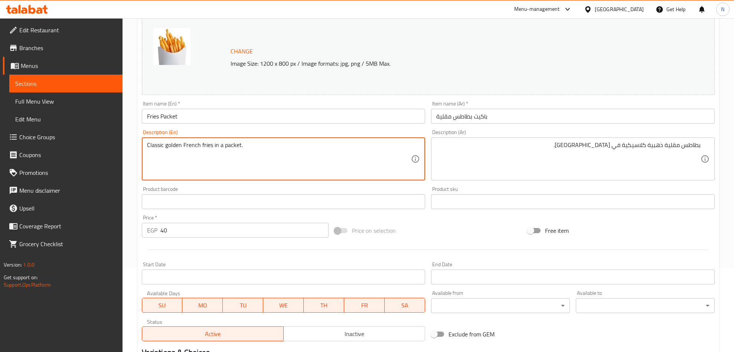
scroll to position [183, 0]
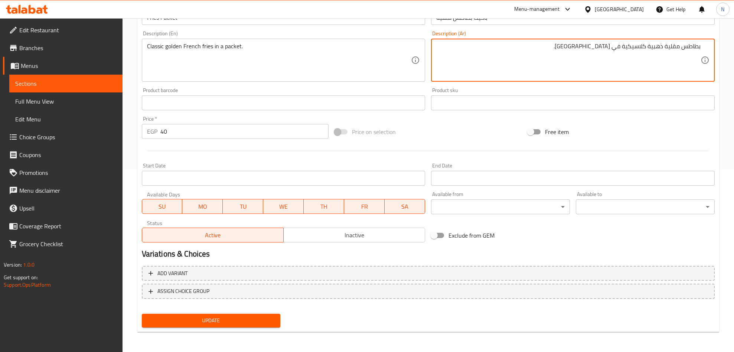
click at [526, 56] on textarea "بطاطس مقلية ذهبية كلاسيكية في [GEOGRAPHIC_DATA]." at bounding box center [568, 60] width 264 height 35
click at [272, 322] on span "Update" at bounding box center [211, 320] width 127 height 9
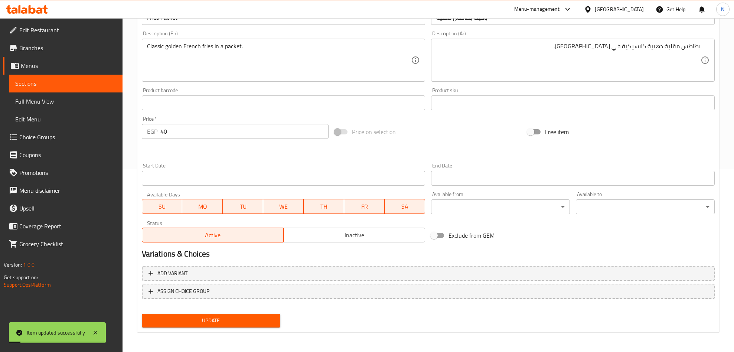
scroll to position [0, 0]
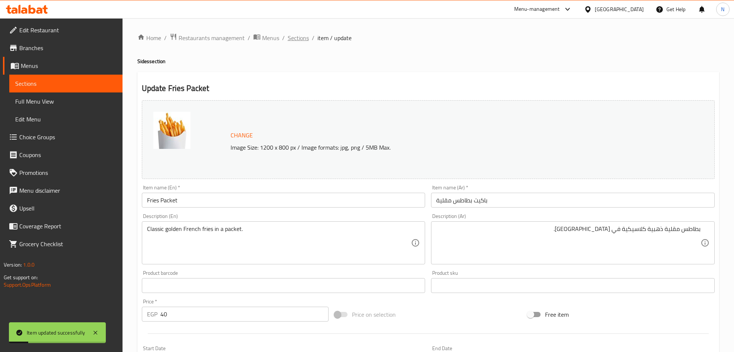
click at [305, 36] on span "Sections" at bounding box center [298, 37] width 21 height 9
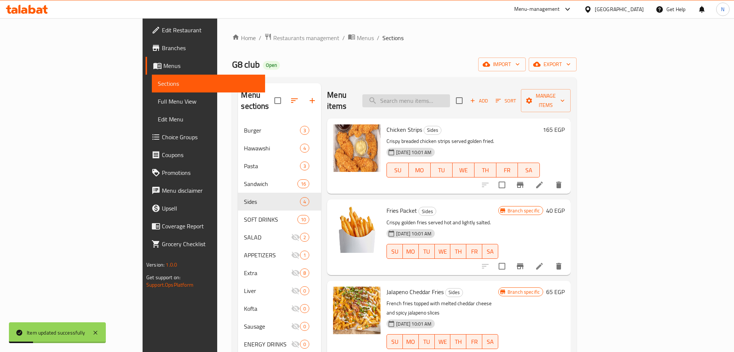
click at [450, 99] on input "search" at bounding box center [406, 100] width 88 height 13
paste input "Fries Ketchup Mayonnaise"
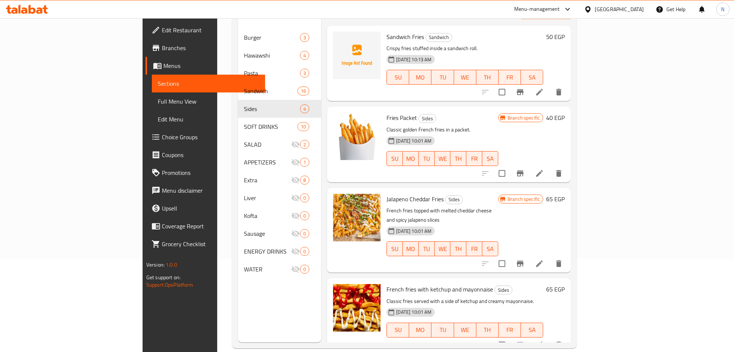
scroll to position [104, 0]
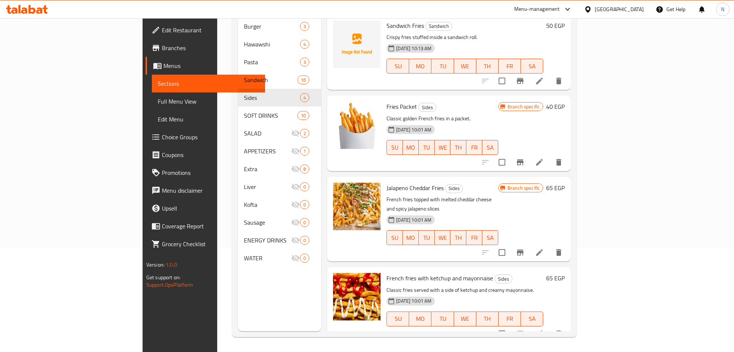
type input "Fries"
click at [544, 329] on icon at bounding box center [539, 333] width 9 height 9
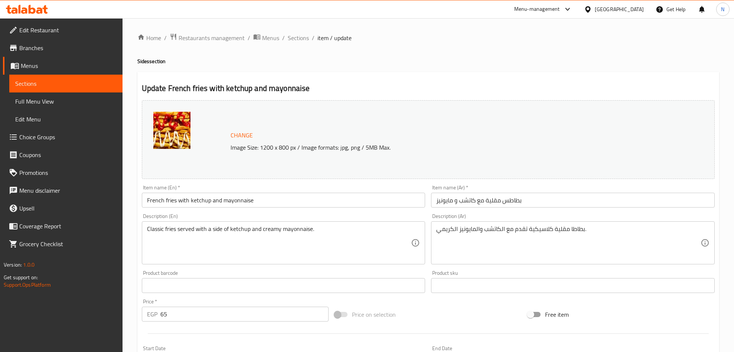
click at [203, 239] on textarea "Classic fries served with a side of ketchup and creamy mayonnaise." at bounding box center [279, 242] width 264 height 35
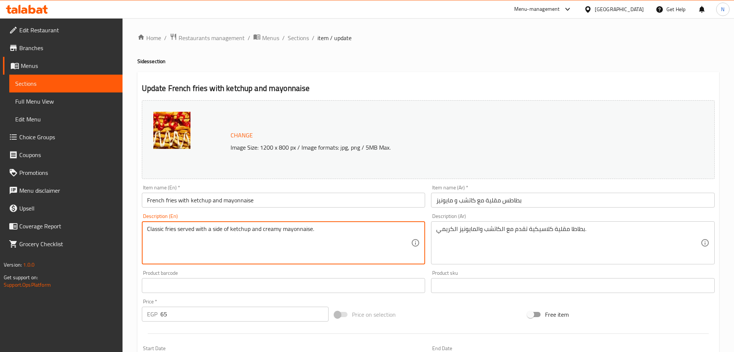
click at [203, 239] on textarea "Classic fries served with a side of ketchup and creamy mayonnaise." at bounding box center [279, 242] width 264 height 35
paste textarea "Fries topped with ketchup and mayonnaise mix"
type textarea "Fries topped with ketchup and mayonnaise mix."
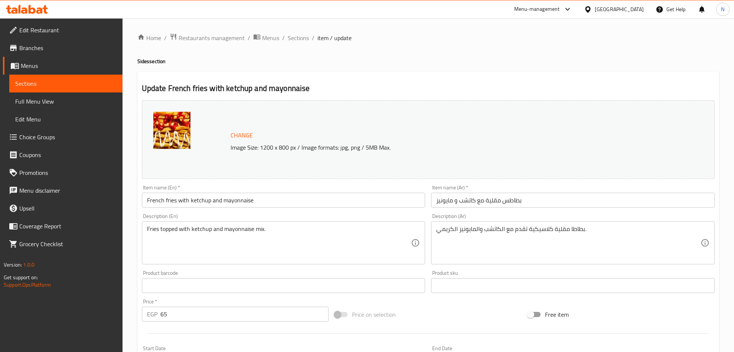
click at [275, 242] on textarea "Fries topped with ketchup and mayonnaise mix." at bounding box center [279, 242] width 264 height 35
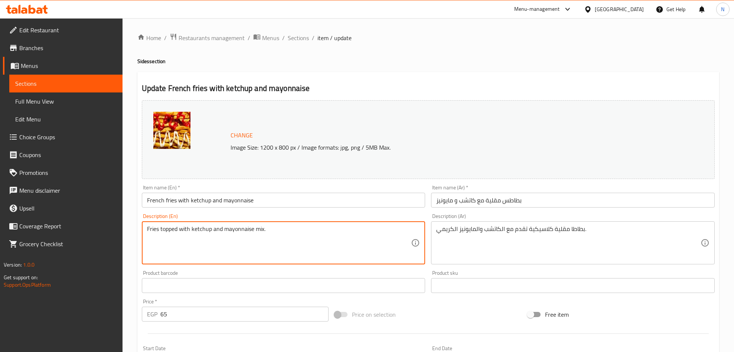
click at [275, 242] on textarea "Fries topped with ketchup and mayonnaise mix." at bounding box center [279, 242] width 264 height 35
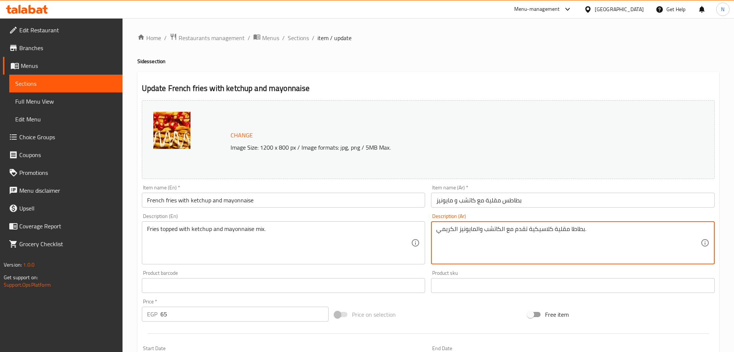
click at [615, 245] on textarea "بطاطا مقلية كلاسيكية تقدم مع الكاتشب والمايونيز الكريمي." at bounding box center [568, 242] width 264 height 35
paste textarea "مقلية مغطاة بمزيج من الكاتشب والمايونيز"
click at [652, 228] on textarea "بطاطس مقلية مغطاة بمزيج من الكاتشب والمايونيز." at bounding box center [568, 242] width 264 height 35
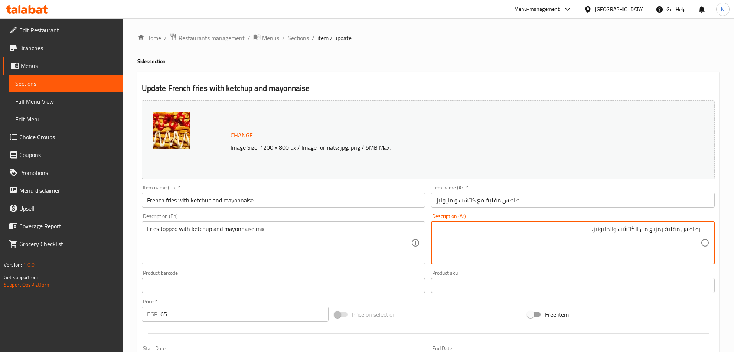
drag, startPoint x: 662, startPoint y: 230, endPoint x: 649, endPoint y: 234, distance: 13.9
click at [649, 234] on textarea "بطاطس مقلية بمزيج من الكاتشب والمايونيز." at bounding box center [568, 242] width 264 height 35
click at [631, 232] on textarea "بطاطس مقلية بميكس من الكاتشب والمايونيز." at bounding box center [568, 242] width 264 height 35
click at [608, 229] on textarea "بطاطس مقلية بميكس من كاتشب والمايونيز." at bounding box center [568, 242] width 264 height 35
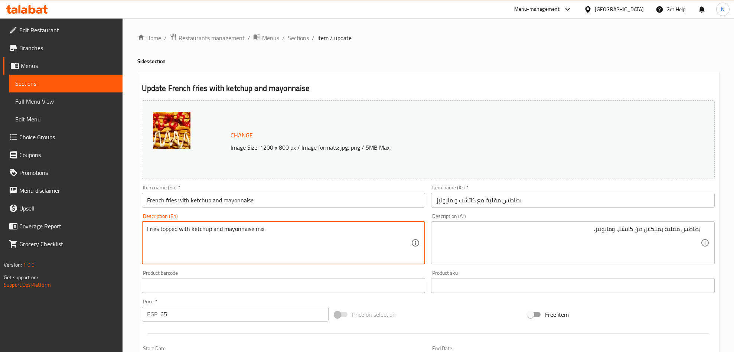
click at [257, 232] on textarea "Fries topped with ketchup and mayonnaise mix." at bounding box center [279, 242] width 264 height 35
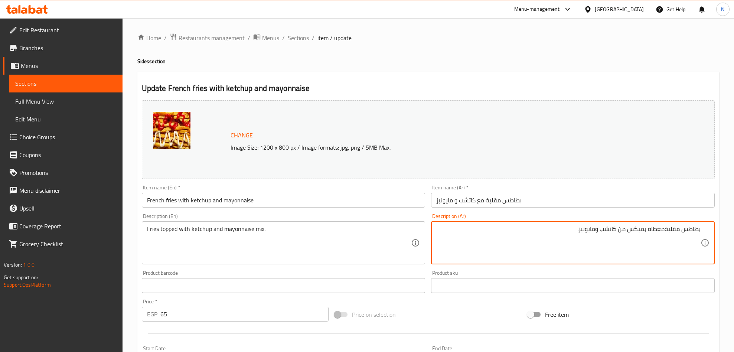
click at [666, 230] on textarea "بطاطس مقليةمغطاة بميكس من كاتشب ومايونيز." at bounding box center [568, 242] width 264 height 35
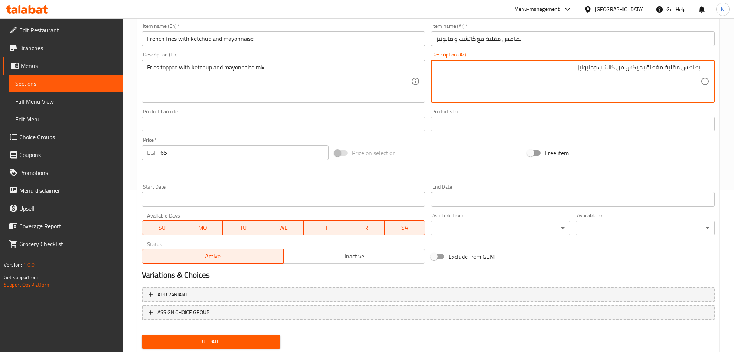
scroll to position [183, 0]
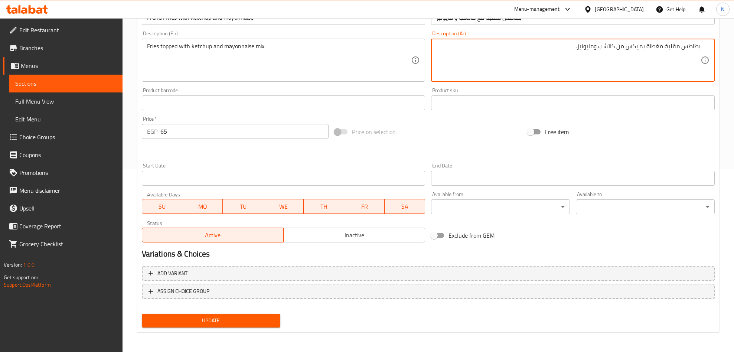
type textarea "بطاطس مقلية مغطاة بميكس من كاتشب ومايونيز."
click at [245, 325] on button "Update" at bounding box center [211, 321] width 139 height 14
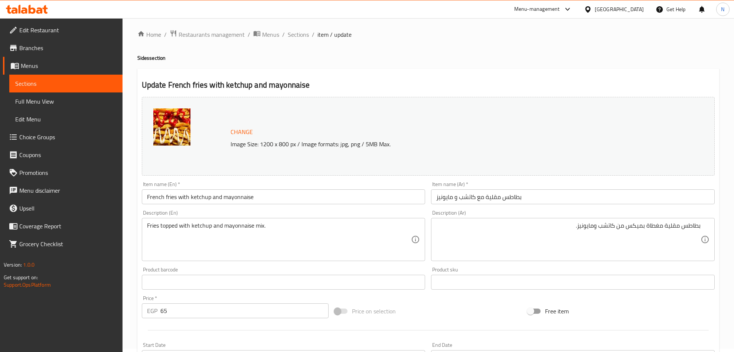
scroll to position [0, 0]
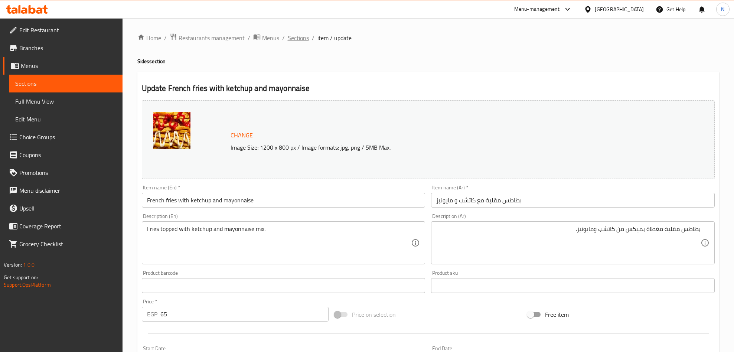
click at [295, 34] on span "Sections" at bounding box center [298, 37] width 21 height 9
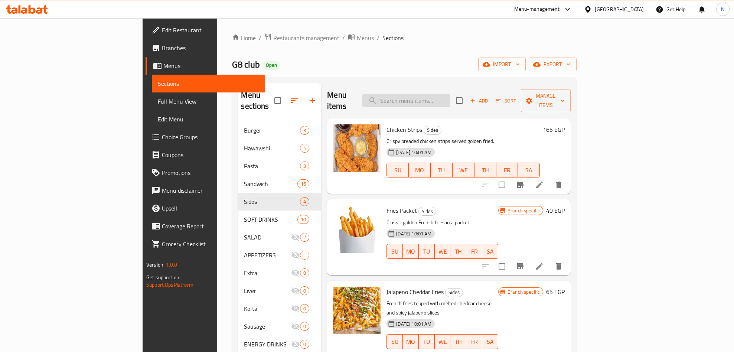
click at [438, 96] on input "search" at bounding box center [406, 100] width 88 height 13
paste input "Fries Chedder Jalapeno"
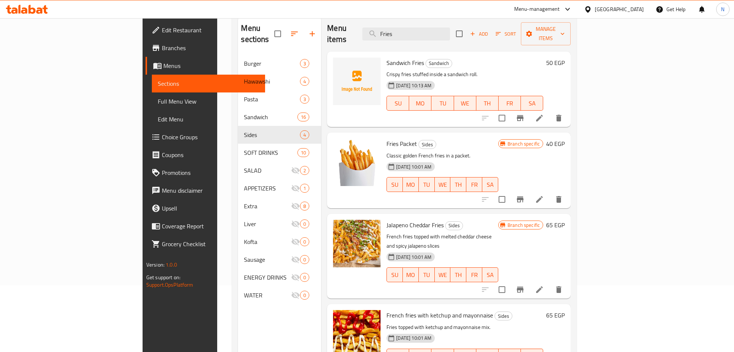
scroll to position [104, 0]
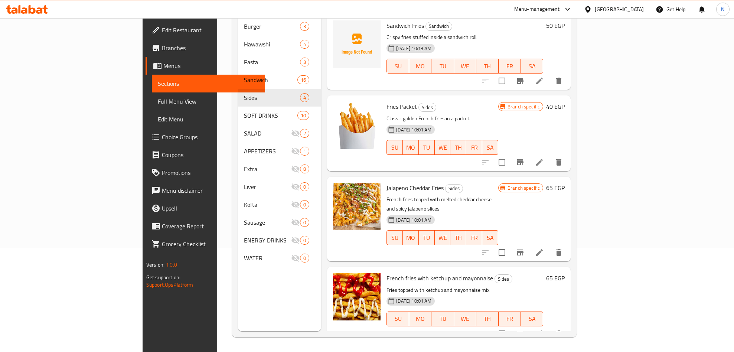
click at [386, 182] on span "Jalapeno Cheddar Fries" at bounding box center [414, 187] width 57 height 11
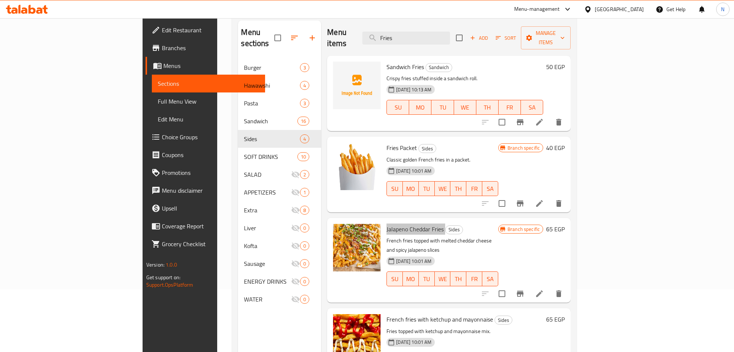
scroll to position [0, 0]
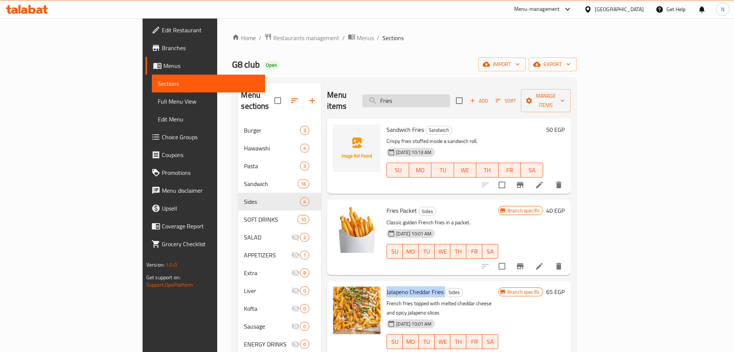
click at [448, 94] on input "Fries" at bounding box center [406, 100] width 88 height 13
click at [449, 94] on input "Fries" at bounding box center [406, 100] width 88 height 13
paste input "Makhalil"
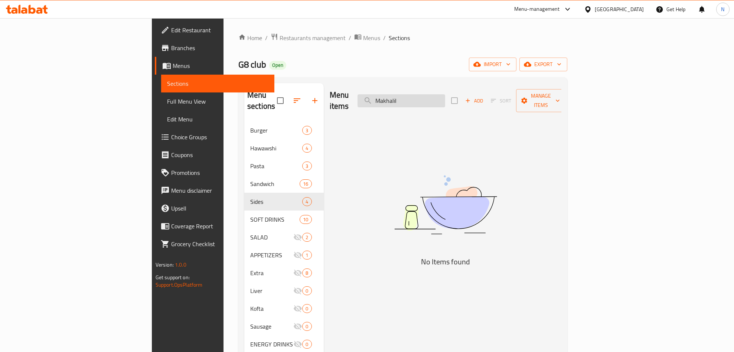
click at [445, 99] on input "Makhalil" at bounding box center [401, 100] width 88 height 13
paste input "Fries"
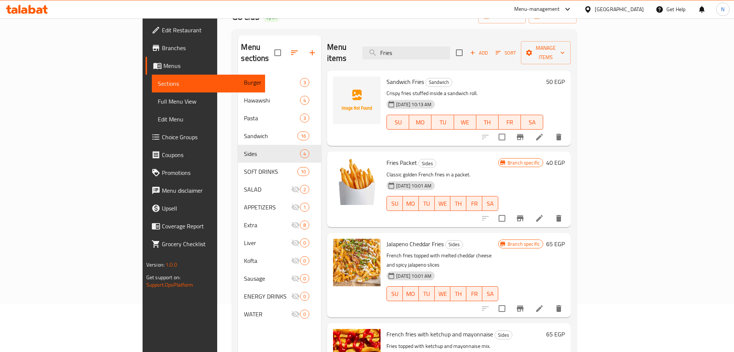
scroll to position [104, 0]
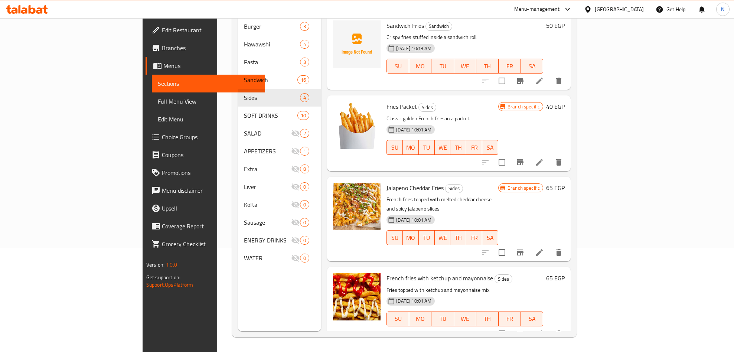
type input "Fries"
click at [544, 248] on icon at bounding box center [539, 252] width 9 height 9
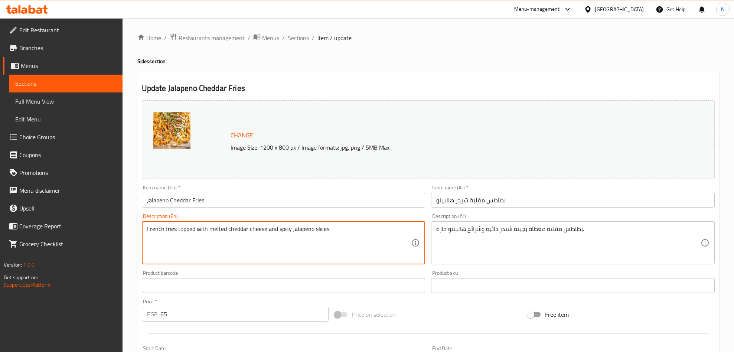
click at [217, 242] on textarea "French fries topped with melted cheddar cheese and spicy jalapeno slices" at bounding box center [279, 242] width 264 height 35
paste textarea "ies loaded with cheddar cheese and jalapenos."
type textarea "Fries loaded with cheddar cheese and jalapenos."
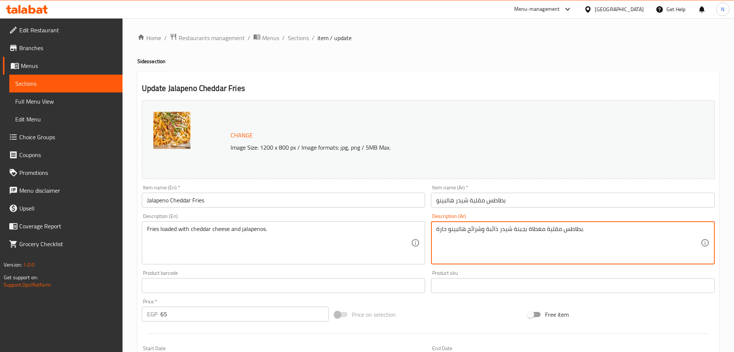
click at [549, 244] on textarea "بطاطس مقلية مغطاة بجبنة شيدر ذائبة وشرائح هالبينو حارة." at bounding box center [568, 242] width 264 height 35
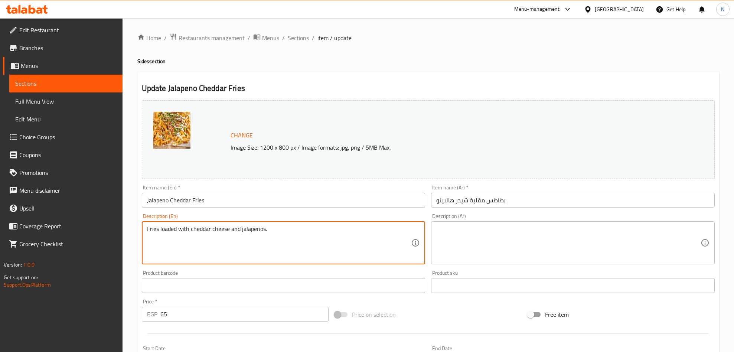
click at [364, 243] on textarea "Fries loaded with cheddar cheese and jalapenos." at bounding box center [279, 242] width 264 height 35
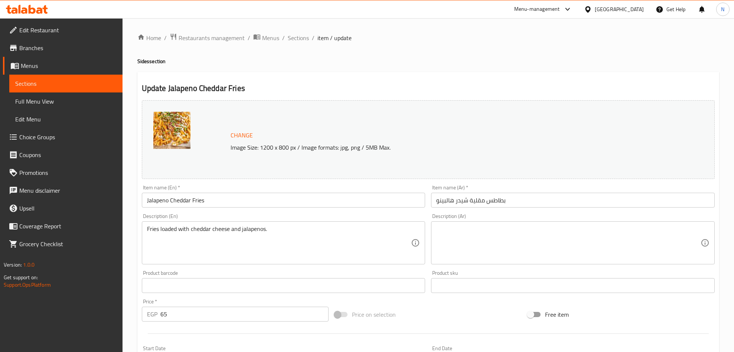
click at [190, 238] on textarea "Fries loaded with cheddar cheese and jalapenos." at bounding box center [279, 242] width 264 height 35
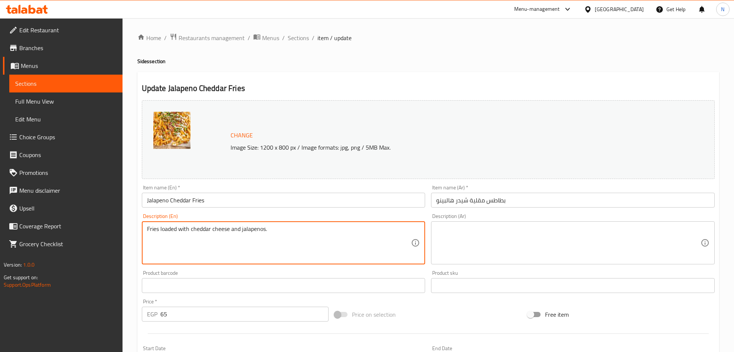
click at [190, 238] on textarea "Fries loaded with cheddar cheese and jalapenos." at bounding box center [279, 242] width 264 height 35
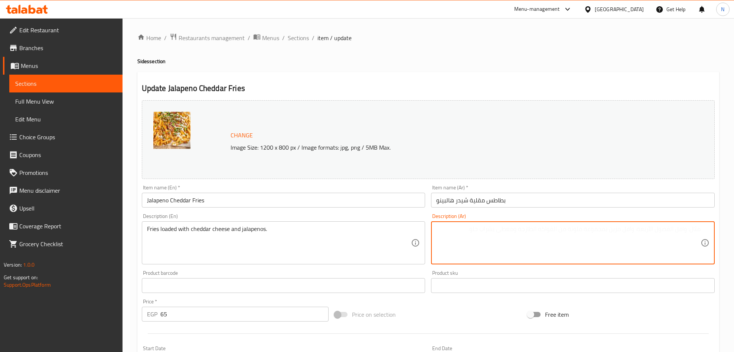
click at [600, 245] on textarea at bounding box center [568, 242] width 264 height 35
paste textarea "بطاطس محملة بجبنة [PERSON_NAME] والفلفل الحار."
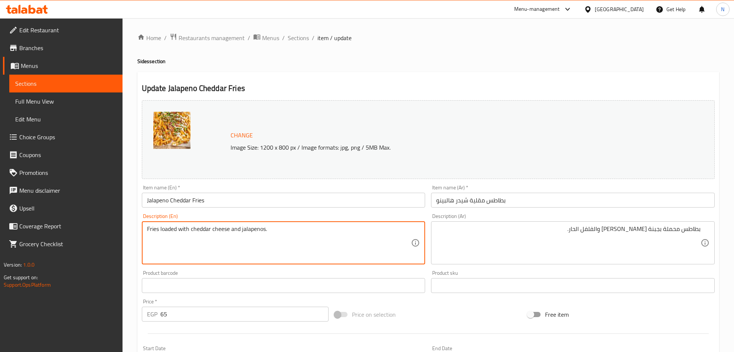
click at [167, 230] on textarea "Fries loaded with cheddar cheese and jalapenos." at bounding box center [279, 242] width 264 height 35
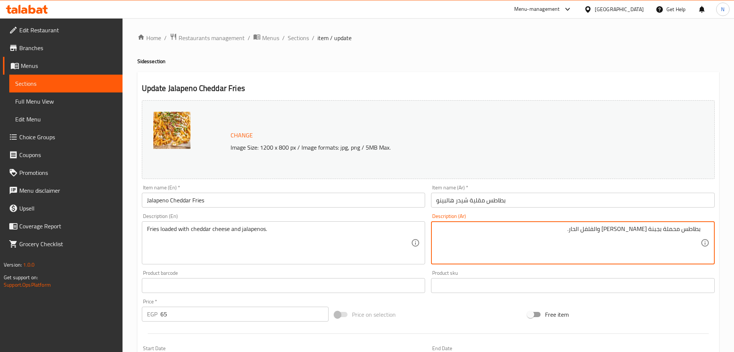
drag, startPoint x: 664, startPoint y: 229, endPoint x: 669, endPoint y: 229, distance: 5.2
click at [665, 229] on textarea "بطاطس محملة بجبنة [PERSON_NAME] والفلفل الحار." at bounding box center [568, 242] width 264 height 35
drag, startPoint x: 649, startPoint y: 230, endPoint x: 651, endPoint y: 248, distance: 18.6
click at [649, 229] on textarea "بطاطس لودد بجبنة [PERSON_NAME] والفلفل الحار." at bounding box center [568, 242] width 264 height 35
drag, startPoint x: 614, startPoint y: 233, endPoint x: 635, endPoint y: 231, distance: 21.3
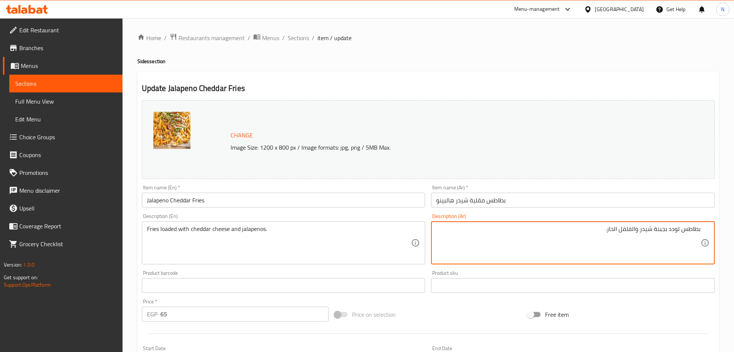
click at [635, 231] on textarea "بطاطس لودد بجبنة شيدر والفلفل الحار." at bounding box center [568, 242] width 264 height 35
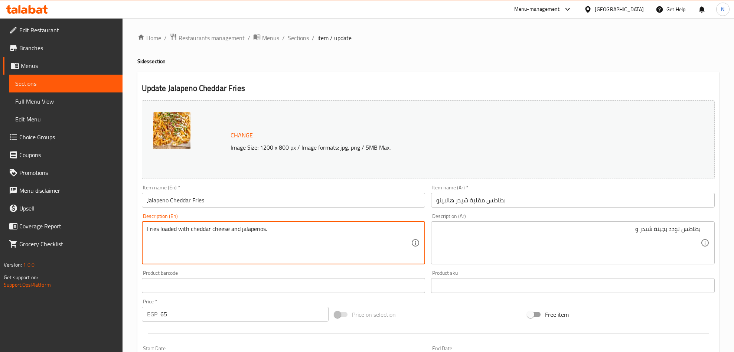
click at [244, 228] on textarea "Fries loaded with cheddar cheese and jalapenos." at bounding box center [279, 242] width 264 height 35
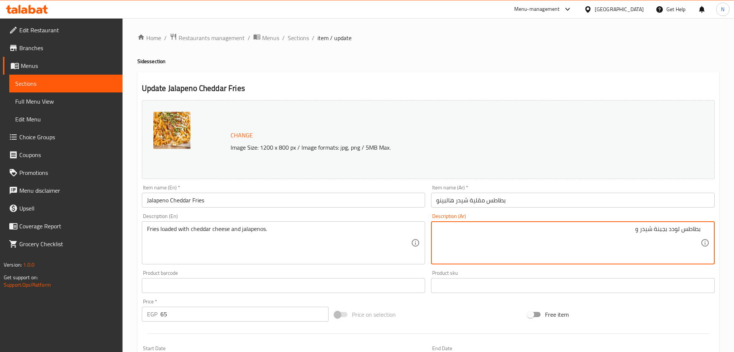
paste textarea "هالبينو"
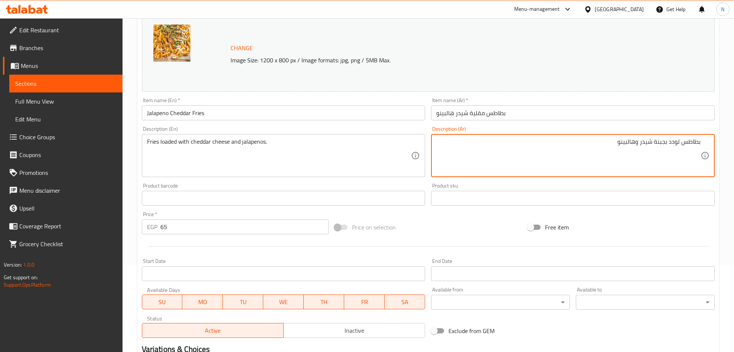
scroll to position [183, 0]
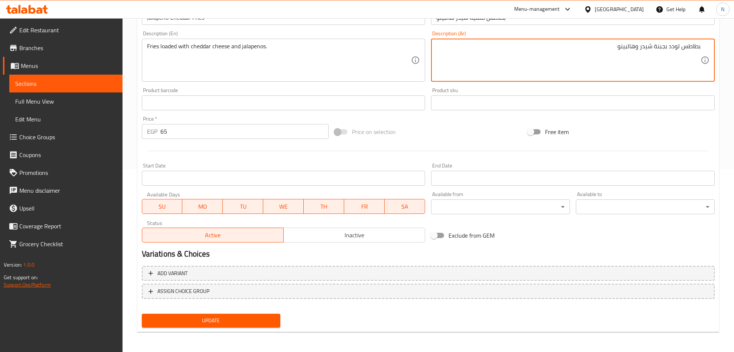
type textarea "بطاطس لودد بجبنة شيدر وهالبينو"
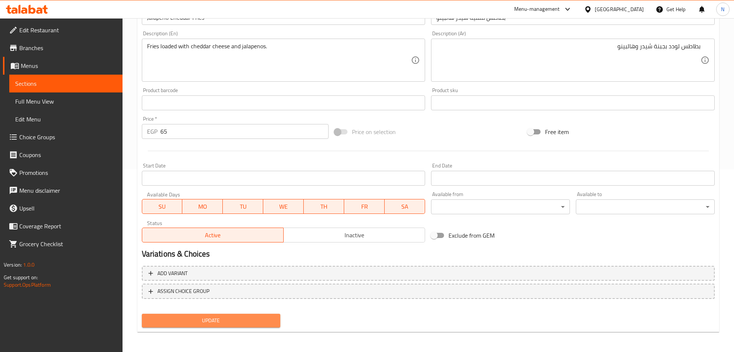
click at [269, 314] on button "Update" at bounding box center [211, 321] width 139 height 14
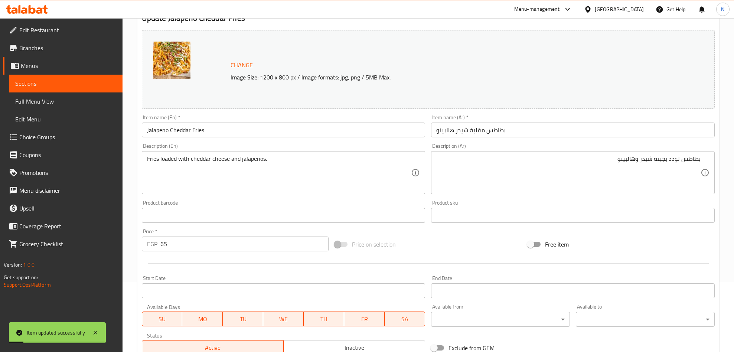
scroll to position [0, 0]
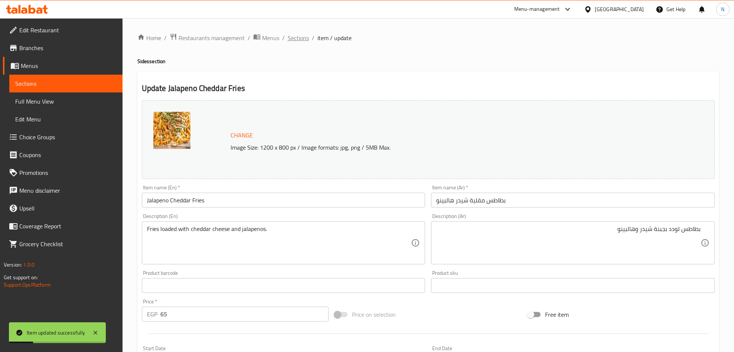
click at [298, 40] on span "Sections" at bounding box center [298, 37] width 21 height 9
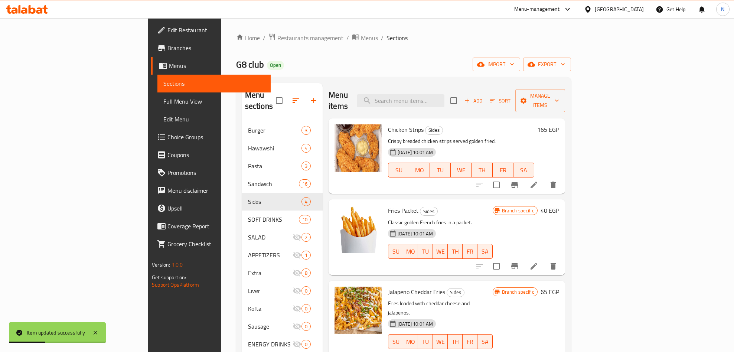
drag, startPoint x: 469, startPoint y: 96, endPoint x: 470, endPoint y: 105, distance: 8.9
click at [444, 96] on input "search" at bounding box center [401, 100] width 88 height 13
paste input "Makhalil"
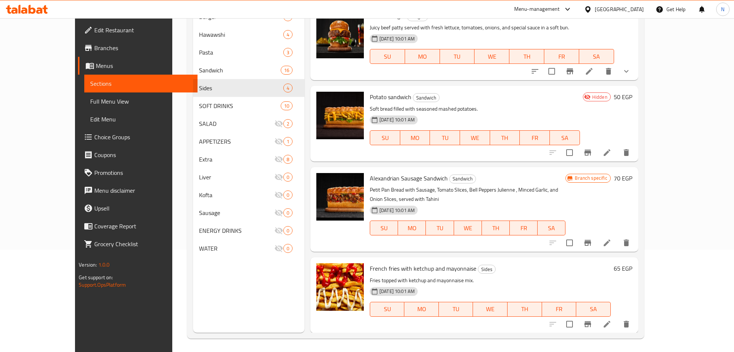
scroll to position [104, 0]
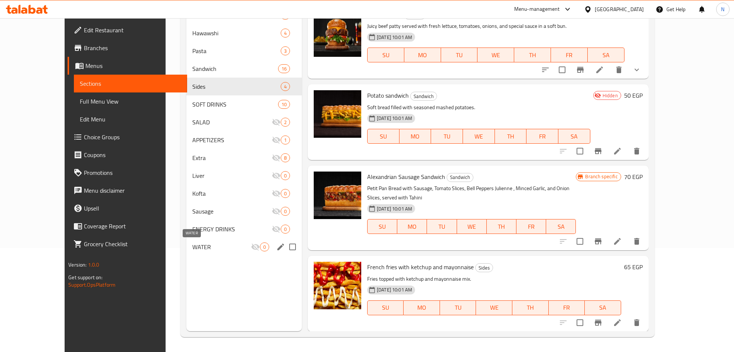
click at [192, 245] on span "WATER" at bounding box center [221, 246] width 59 height 9
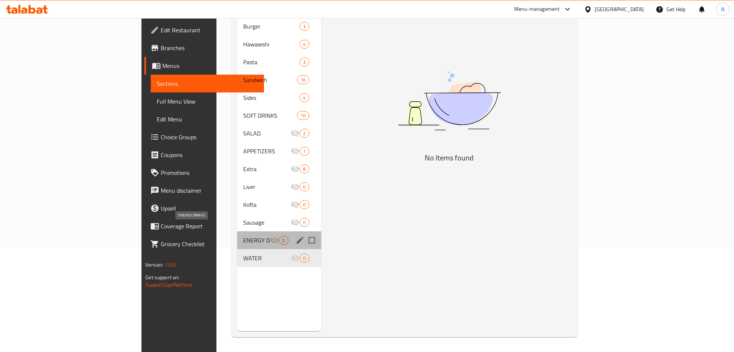
click at [243, 236] on span "ENERGY DRINKS" at bounding box center [256, 240] width 27 height 9
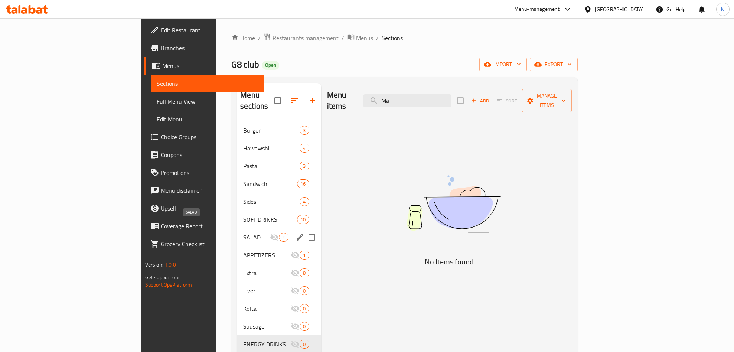
click at [243, 251] on span "APPETIZERS" at bounding box center [267, 255] width 48 height 9
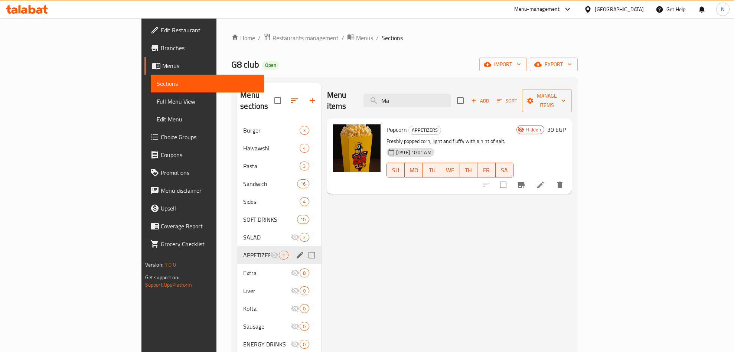
click at [243, 233] on span "SALAD" at bounding box center [267, 237] width 48 height 9
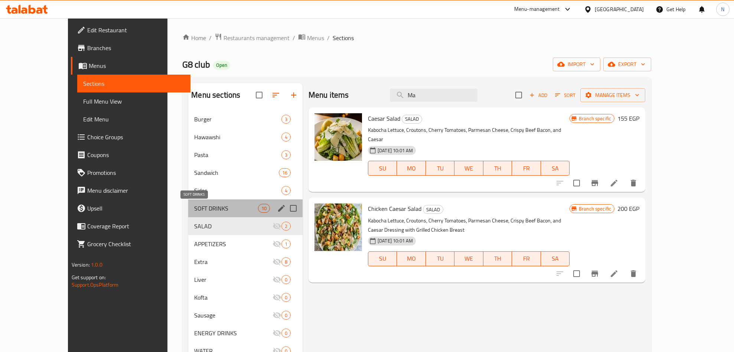
click at [194, 209] on span "SOFT DRINKS" at bounding box center [225, 208] width 63 height 9
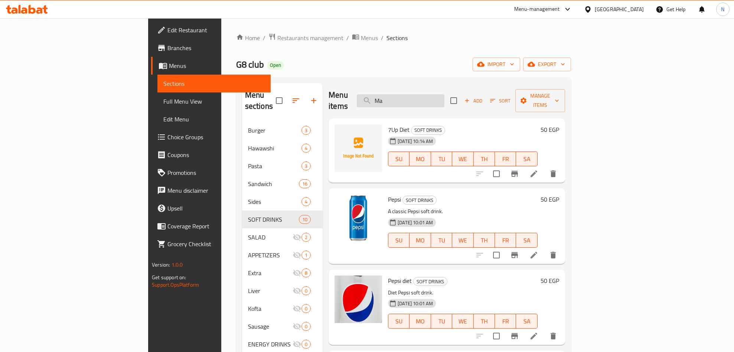
click at [444, 94] on input "Ma" at bounding box center [401, 100] width 88 height 13
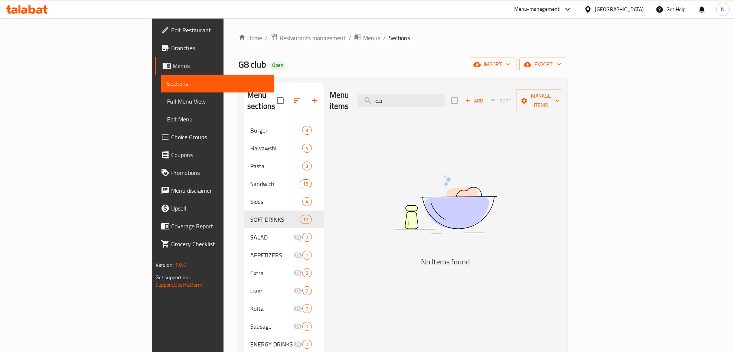
type input "ح"
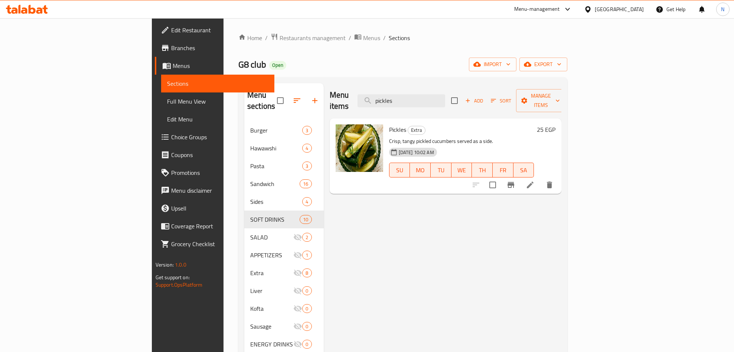
click at [389, 124] on span "Pickles" at bounding box center [397, 129] width 17 height 11
copy h6 "Pickles"
click at [445, 94] on input "pickles" at bounding box center [401, 100] width 88 height 13
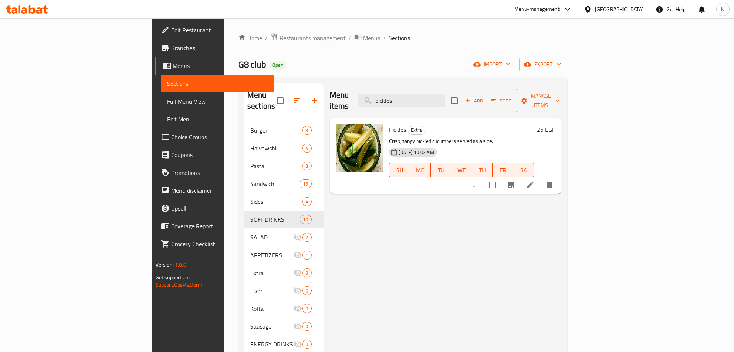
paste input "Redbull White"
type input "Redbull White"
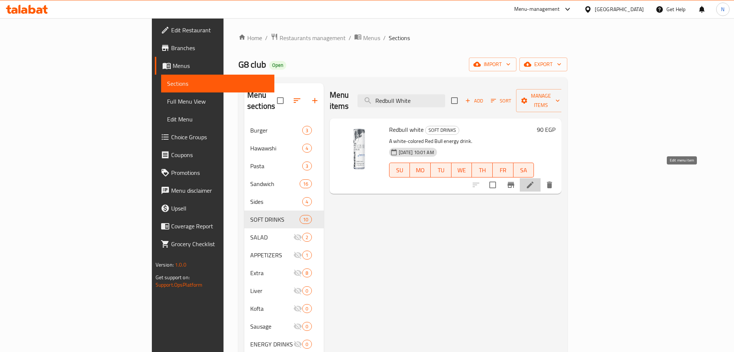
click at [534, 180] on icon at bounding box center [530, 184] width 9 height 9
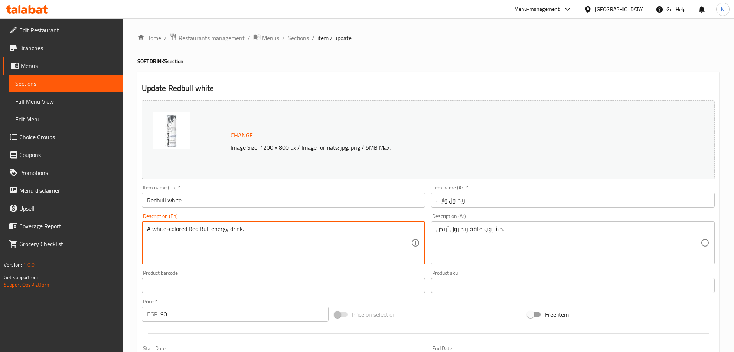
click at [183, 229] on textarea "A white-colored Red Bull energy drink." at bounding box center [279, 242] width 264 height 35
paste textarea "Red Bull White Edition"
type textarea "Red Bull White Edition energy drink."
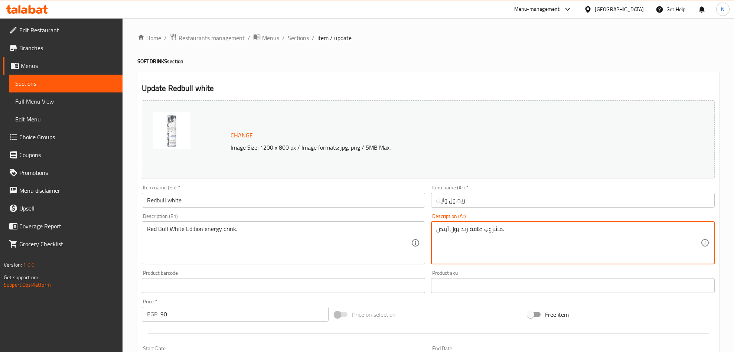
click at [462, 236] on textarea "مشروب طاقة ريد بول أبيض." at bounding box center [568, 242] width 264 height 35
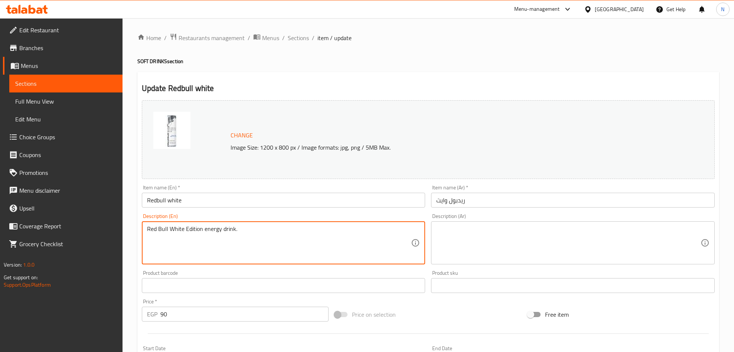
click at [224, 238] on textarea "Red Bull White Edition energy drink." at bounding box center [279, 242] width 264 height 35
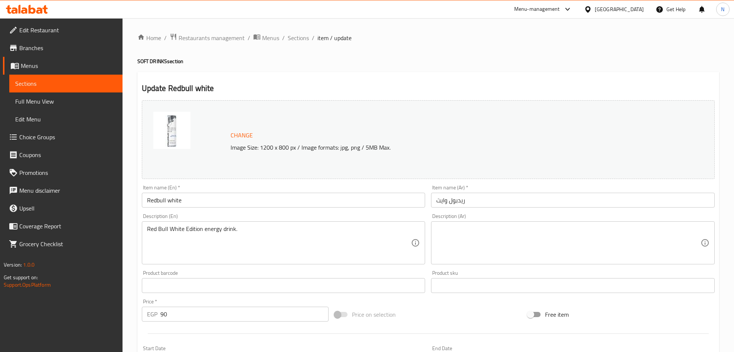
click at [638, 247] on textarea at bounding box center [568, 242] width 264 height 35
paste textarea "مشروب الطاقة ريد [PERSON_NAME] ايديشن."
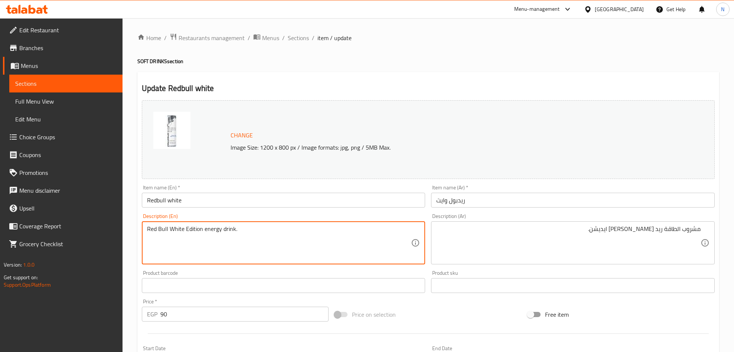
click at [155, 231] on textarea "Red Bull White Edition energy drink." at bounding box center [279, 242] width 264 height 35
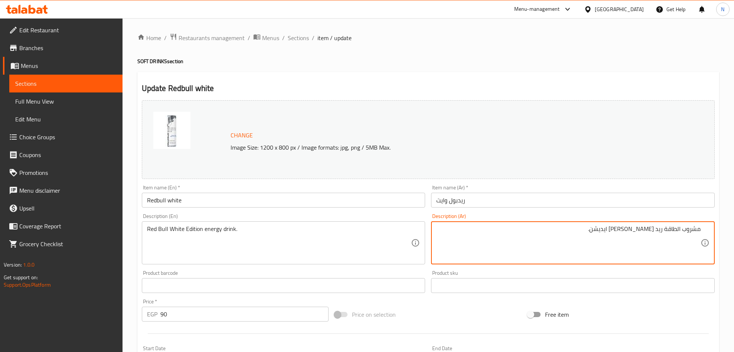
drag, startPoint x: 673, startPoint y: 233, endPoint x: 697, endPoint y: 233, distance: 24.9
click at [645, 235] on textarea "مشروب الطاقة ريد [PERSON_NAME] ايديشن." at bounding box center [568, 242] width 264 height 35
click at [640, 232] on textarea "مشروب الطاقة ريد [PERSON_NAME] ايديشن." at bounding box center [568, 242] width 264 height 35
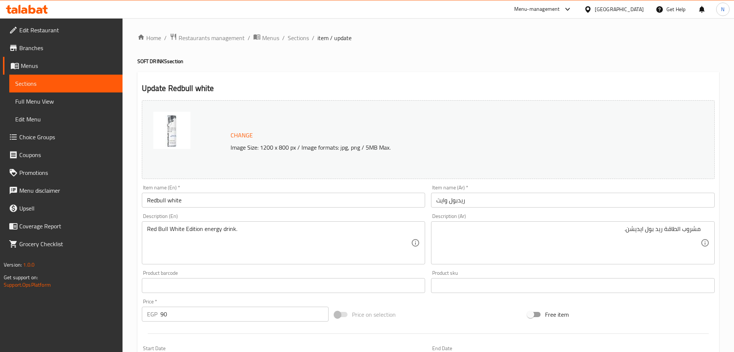
click at [655, 240] on textarea "مشروب الطاقة ريد بول ايديشن." at bounding box center [568, 242] width 264 height 35
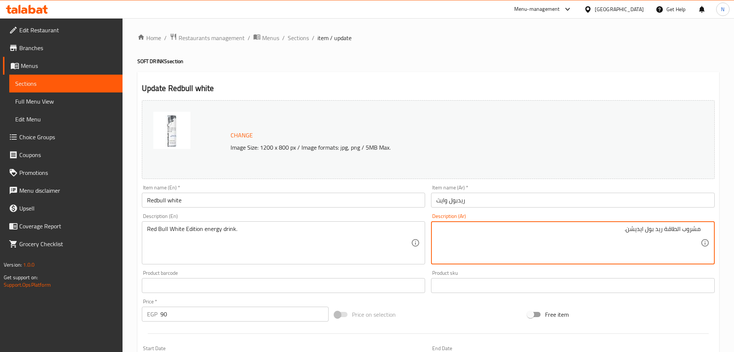
drag, startPoint x: 648, startPoint y: 229, endPoint x: 648, endPoint y: 233, distance: 4.5
click at [648, 229] on textarea "مشروب الطاقة ريد بول ايديشن." at bounding box center [568, 242] width 264 height 35
click at [646, 236] on textarea "مشروب الطاقة ريد بول ايديشن." at bounding box center [568, 242] width 264 height 35
type textarea "مشروب الطاقة ريد بول ابيض ايديشن."
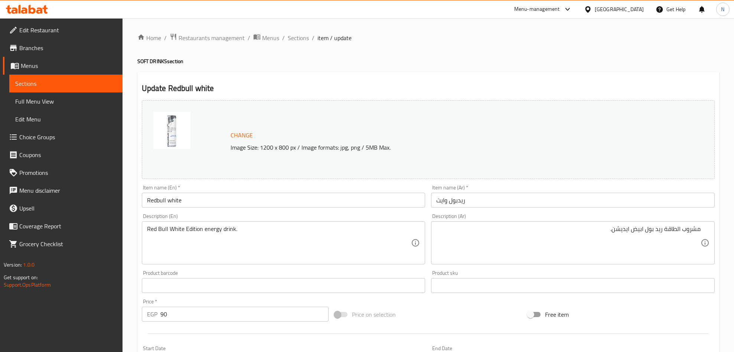
click at [517, 242] on textarea "مشروب الطاقة ريد بول ابيض ايديشن." at bounding box center [568, 242] width 264 height 35
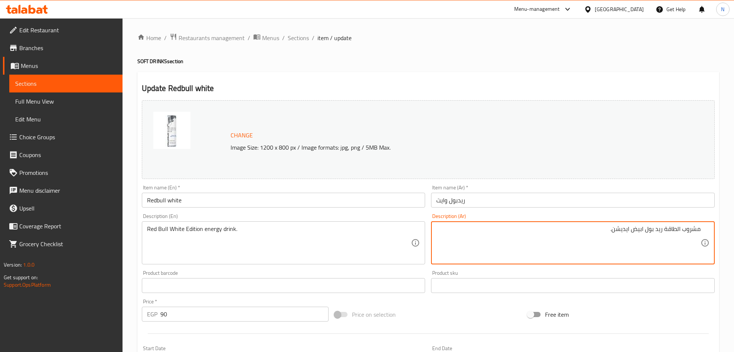
scroll to position [183, 0]
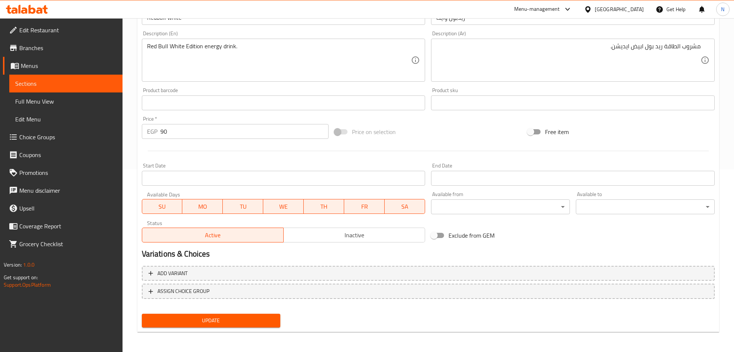
drag, startPoint x: 213, startPoint y: 330, endPoint x: 219, endPoint y: 324, distance: 8.7
click at [213, 330] on div "Update Redbull white Change Image Size: 1200 x 800 px / Image formats: jpg, png…" at bounding box center [428, 110] width 582 height 443
click at [219, 324] on span "Update" at bounding box center [211, 320] width 127 height 9
click at [230, 325] on button "Update" at bounding box center [211, 321] width 139 height 14
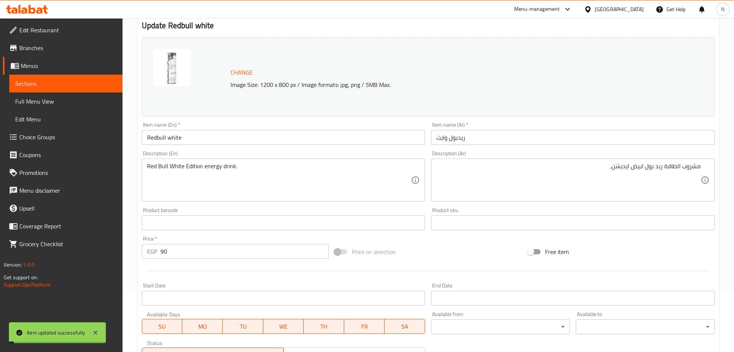
scroll to position [0, 0]
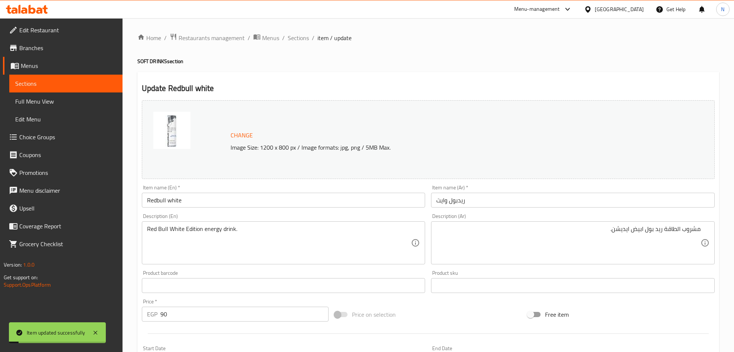
click at [288, 37] on span "Sections" at bounding box center [298, 37] width 21 height 9
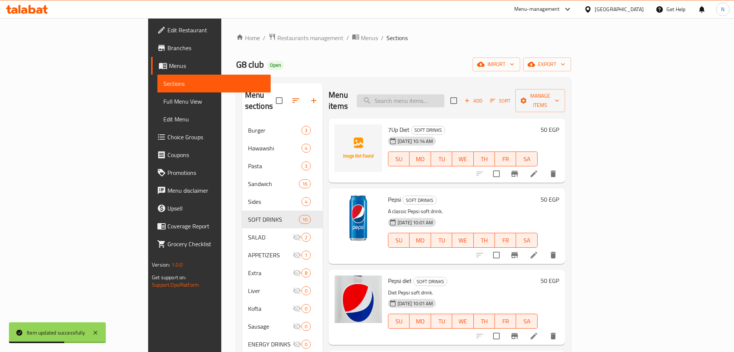
click at [444, 94] on input "search" at bounding box center [401, 100] width 88 height 13
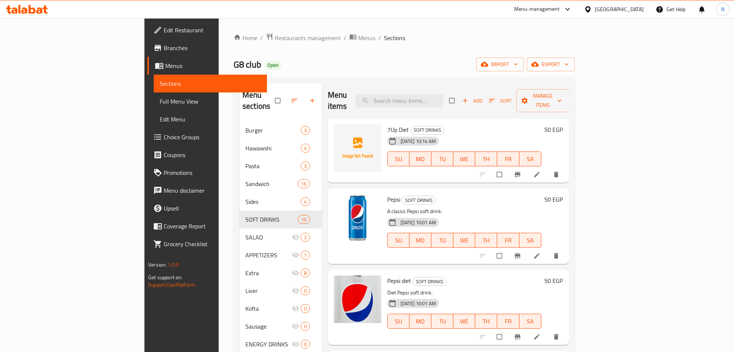
click at [575, 72] on div "Home / Restaurants management / Menus / Sections G8 club Open import export Men…" at bounding box center [403, 237] width 341 height 408
click at [569, 65] on span "export" at bounding box center [551, 64] width 36 height 9
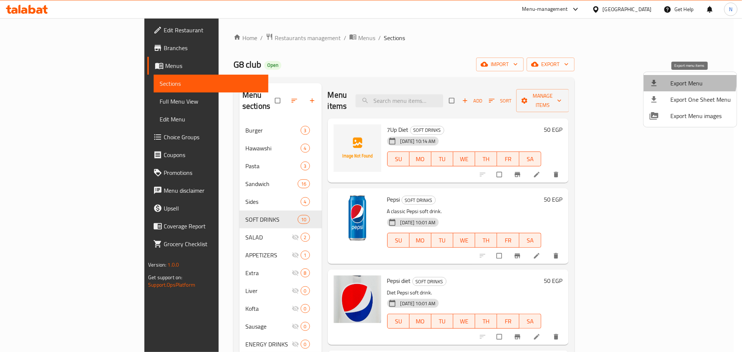
click at [678, 79] on span "Export Menu" at bounding box center [700, 83] width 60 height 9
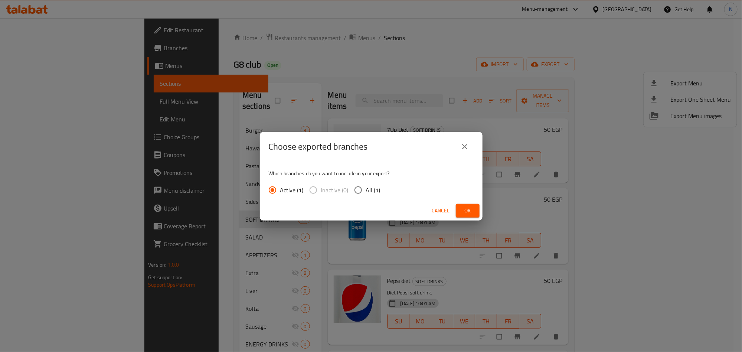
click at [384, 187] on div "Active (1) Inactive (0) All (1)" at bounding box center [328, 190] width 118 height 16
click at [357, 184] on input "All (1)" at bounding box center [358, 190] width 16 height 16
radio input "true"
click at [468, 209] on span "Ok" at bounding box center [468, 210] width 12 height 9
